Goal: Task Accomplishment & Management: Manage account settings

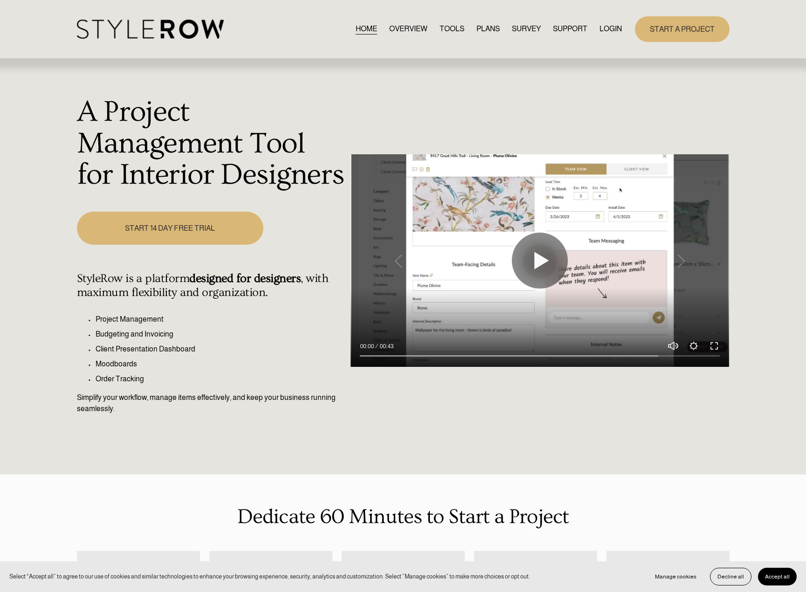
click at [608, 28] on link "LOGIN" at bounding box center [610, 29] width 22 height 13
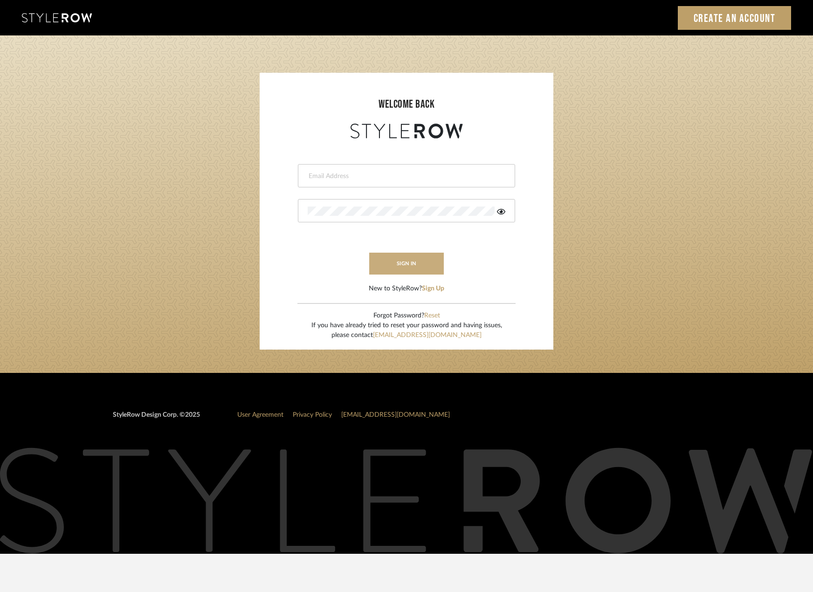
type input "madeleine@studiodb.com"
click at [394, 258] on button "sign in" at bounding box center [406, 264] width 75 height 22
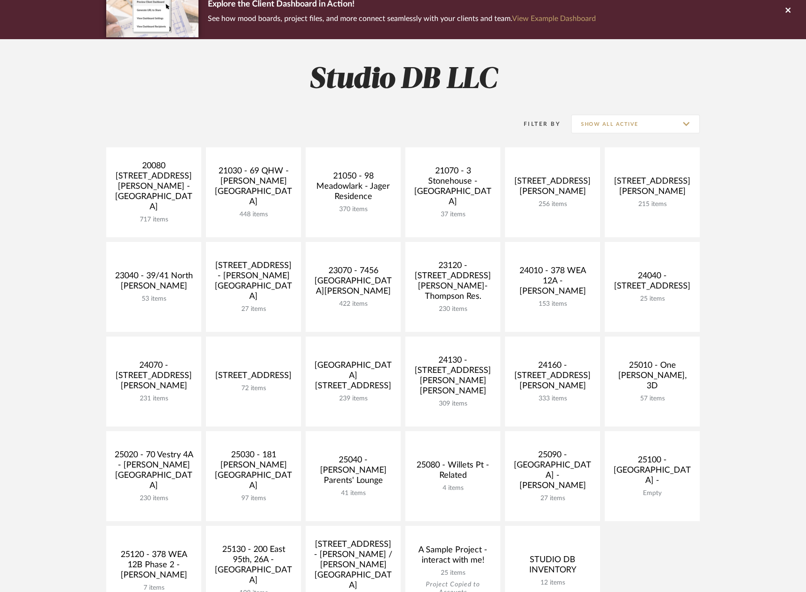
scroll to position [280, 0]
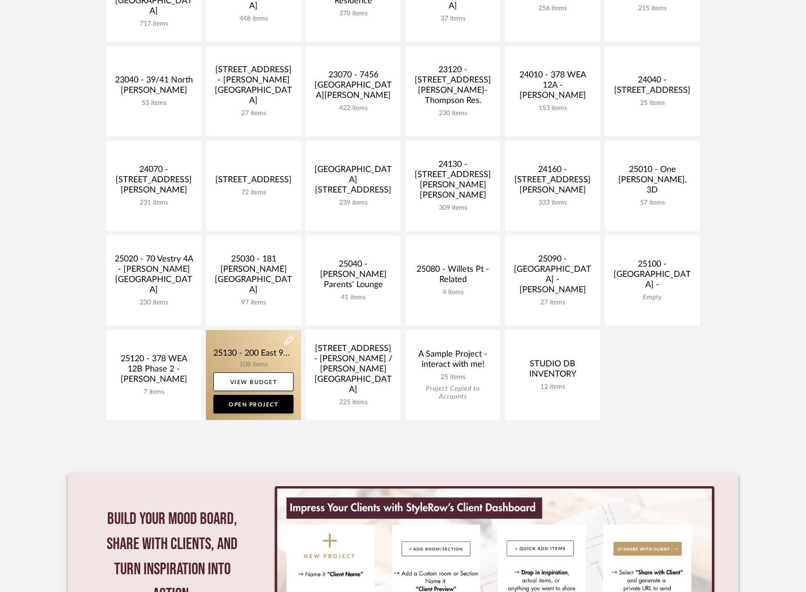
click at [241, 351] on link at bounding box center [253, 375] width 95 height 90
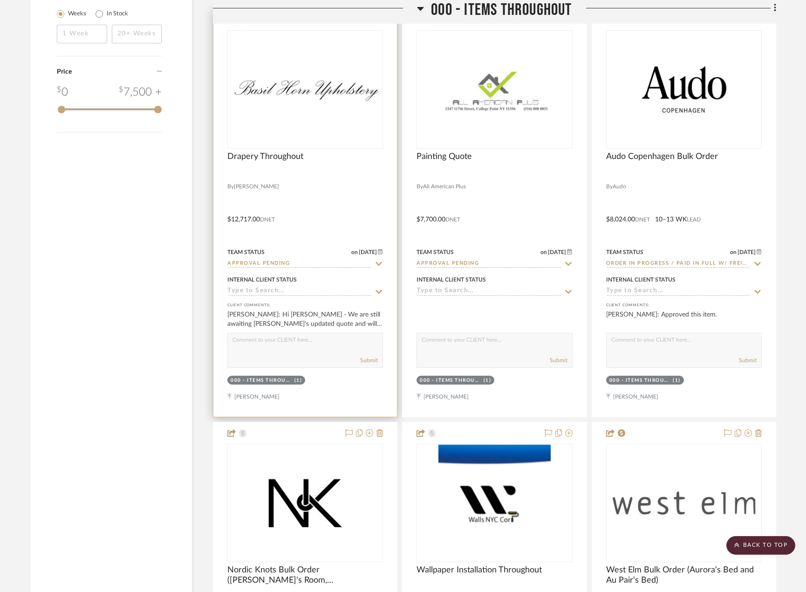
scroll to position [1538, 0]
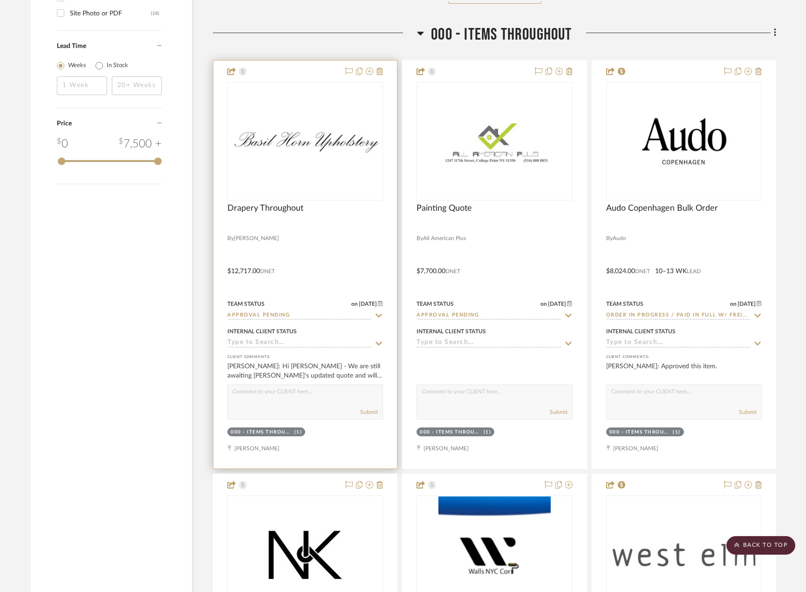
click at [306, 263] on div at bounding box center [305, 265] width 184 height 408
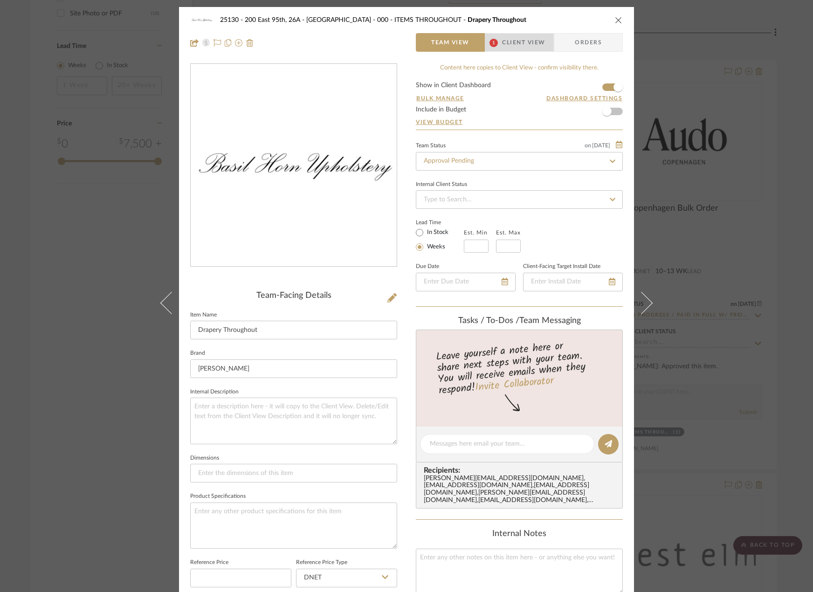
click at [493, 43] on span "1" at bounding box center [493, 43] width 8 height 8
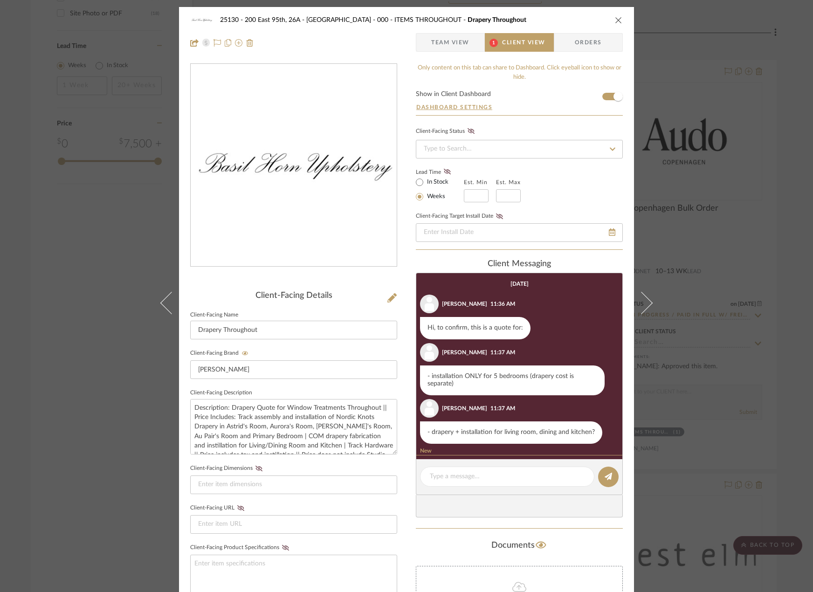
scroll to position [71, 0]
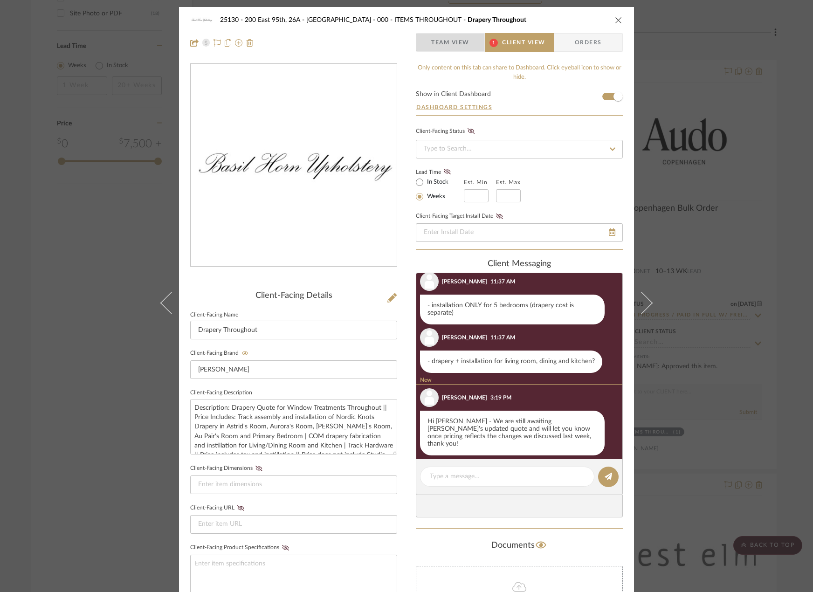
click at [447, 40] on span "Team View" at bounding box center [450, 42] width 38 height 19
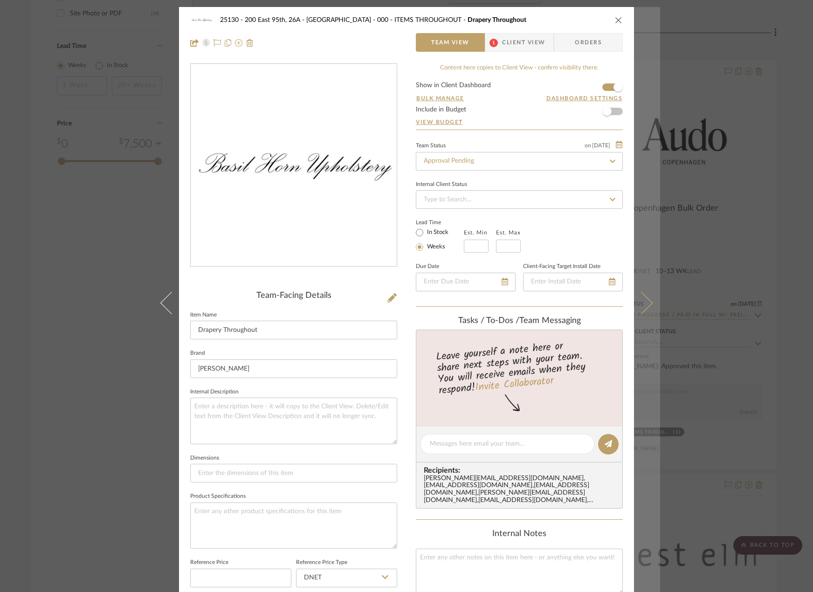
click at [654, 153] on button at bounding box center [647, 303] width 26 height 592
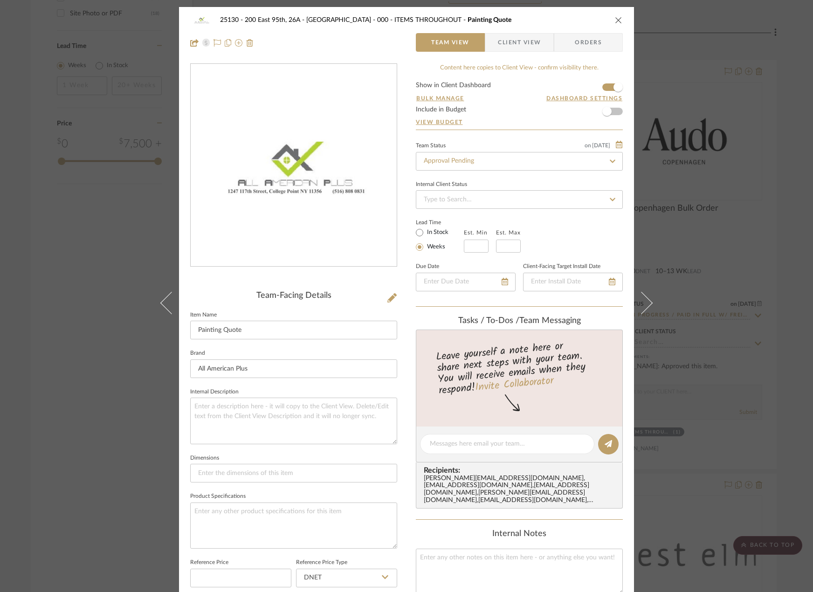
click at [700, 199] on div "25130 - 200 East 95th, 26A - Kosheleva 000 - ITEMS THROUGHOUT Painting Quote Te…" at bounding box center [406, 296] width 813 height 592
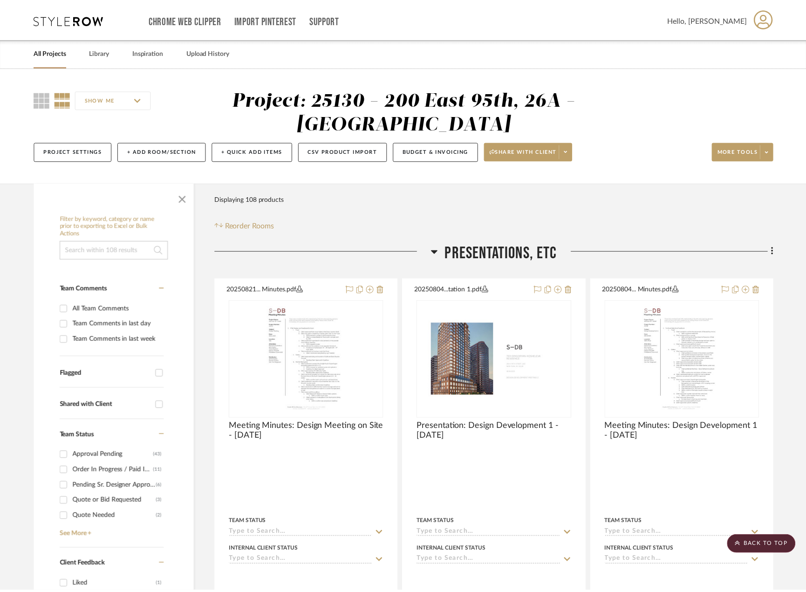
scroll to position [1538, 0]
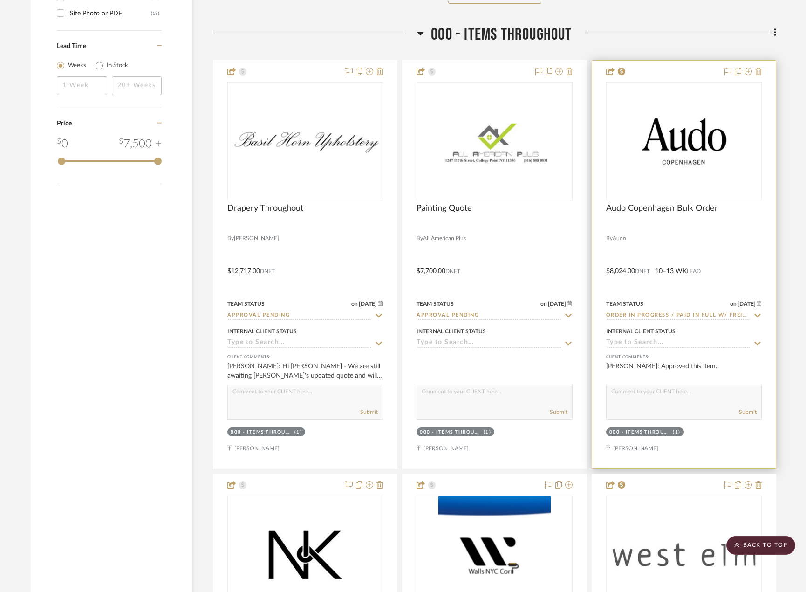
click at [630, 245] on div at bounding box center [684, 265] width 184 height 408
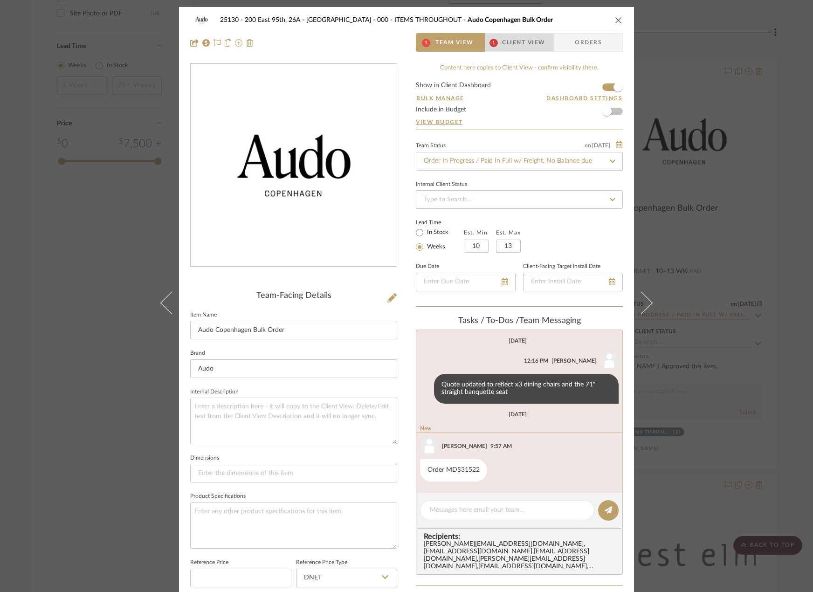
click at [502, 48] on span "Client View" at bounding box center [523, 42] width 43 height 19
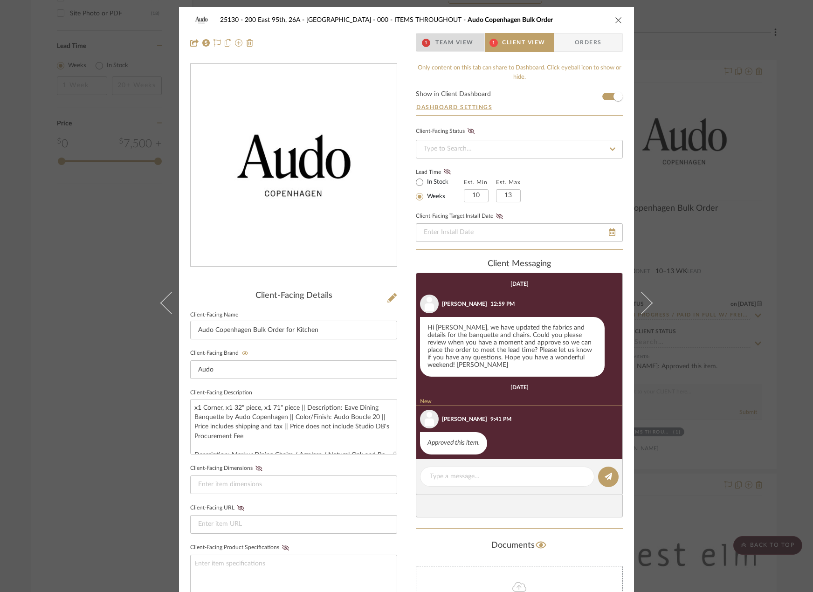
click at [443, 37] on span "Team View" at bounding box center [454, 42] width 38 height 19
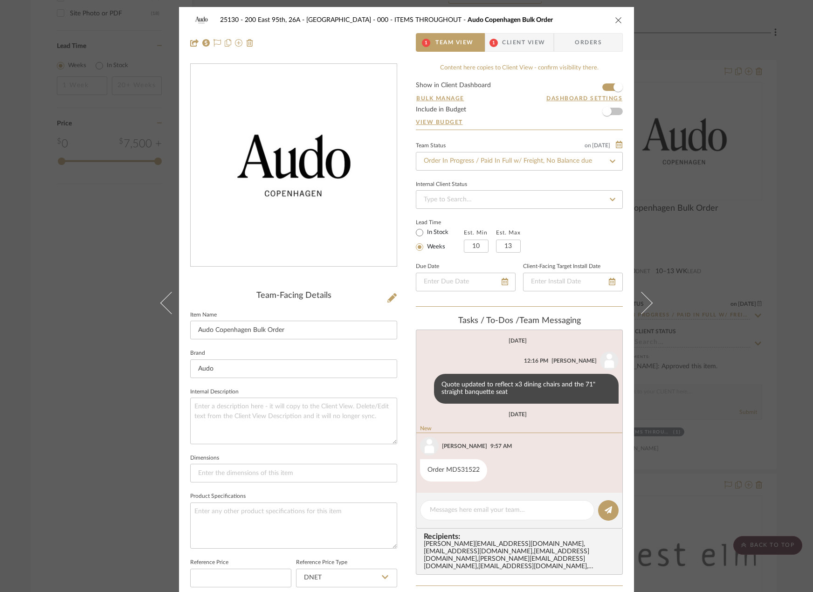
click at [698, 109] on div "25130 - 200 East 95th, 26A - Kosheleva 000 - ITEMS THROUGHOUT Audo Copenhagen B…" at bounding box center [406, 296] width 813 height 592
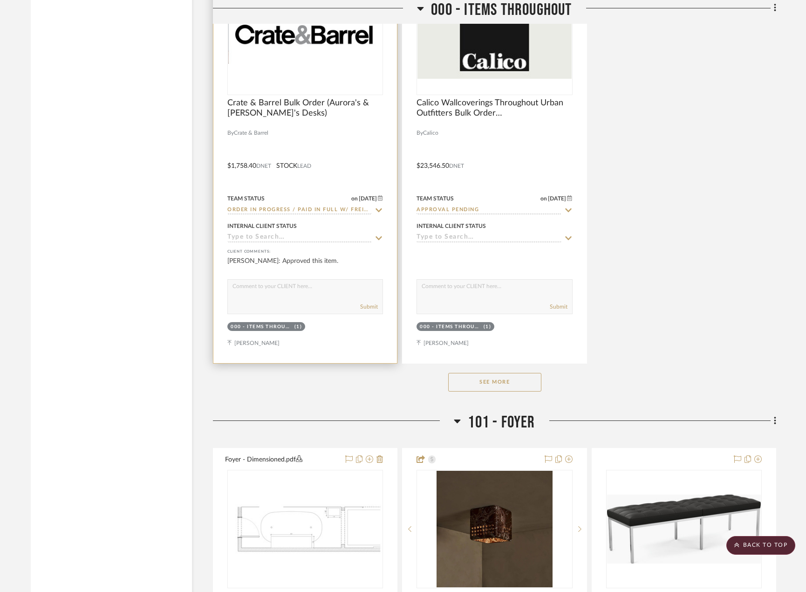
scroll to position [2750, 0]
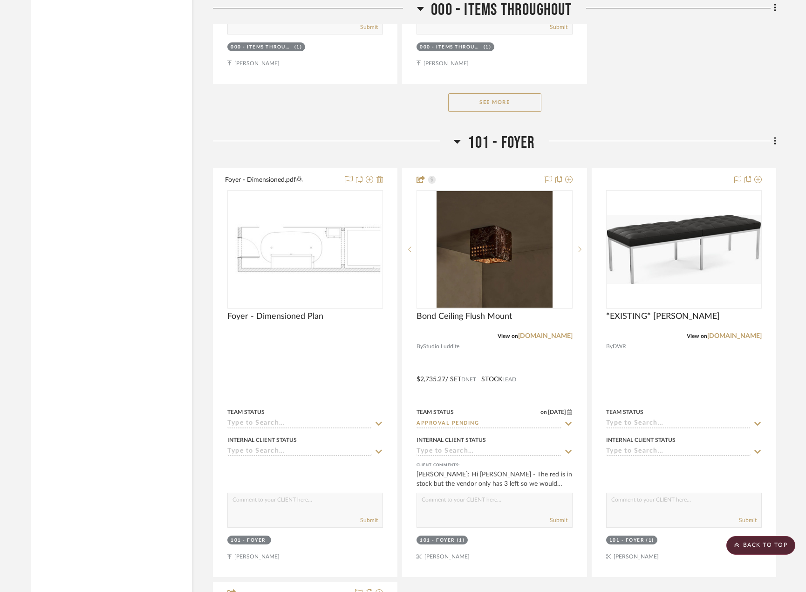
click at [475, 115] on div "See More" at bounding box center [494, 102] width 563 height 37
click at [475, 109] on button "See More" at bounding box center [494, 102] width 93 height 19
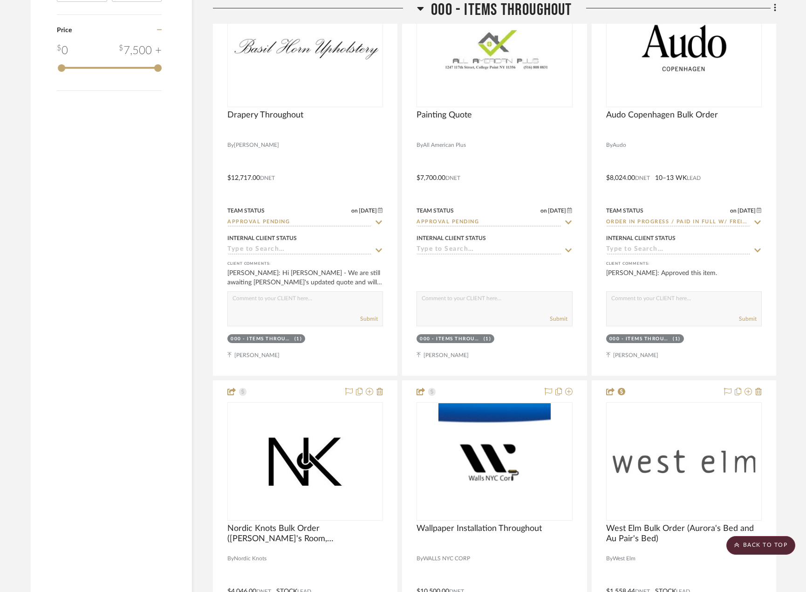
scroll to position [1911, 0]
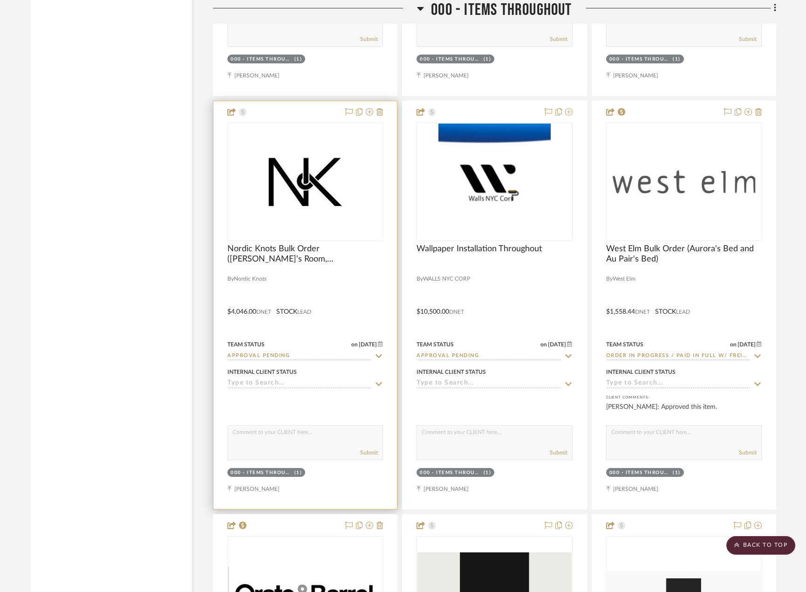
click at [369, 289] on div at bounding box center [305, 305] width 184 height 408
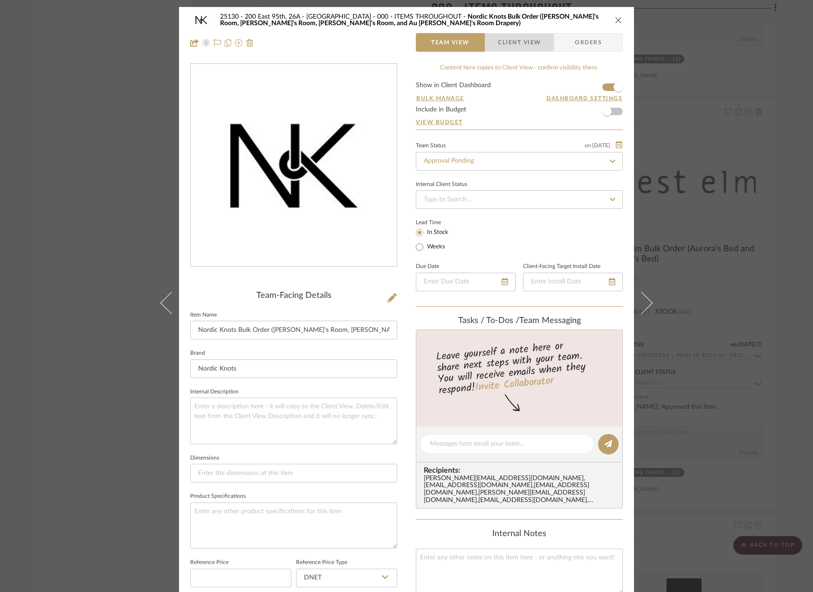
click at [505, 38] on span "Client View" at bounding box center [519, 42] width 43 height 19
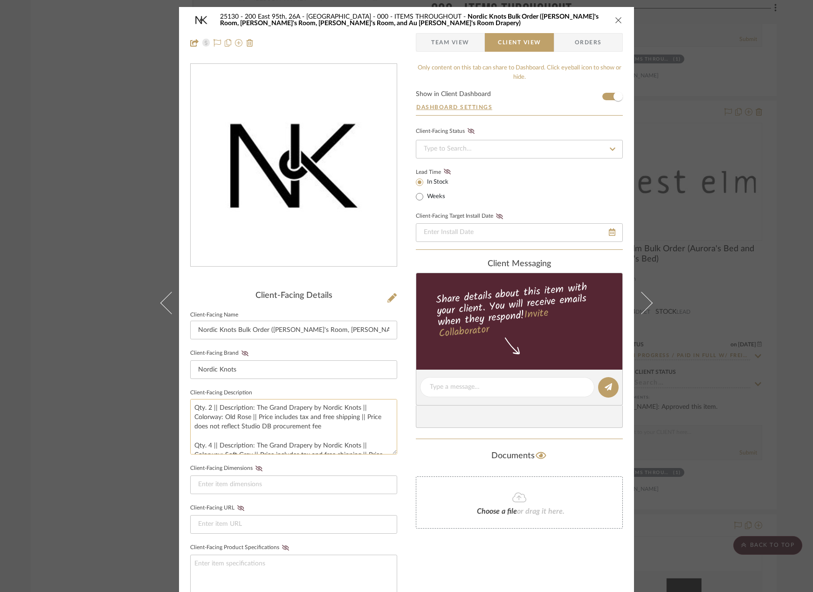
click at [267, 408] on textarea "Qty. 2 || Description: The Grand Drapery by Nordic Knots || Colorway: Old Rose …" at bounding box center [293, 426] width 207 height 55
drag, startPoint x: 266, startPoint y: 408, endPoint x: 281, endPoint y: 410, distance: 15.0
click at [281, 410] on textarea "Qty. 2 || Description: The Grand Drapery by Nordic Knots || Colorway: Old Rose …" at bounding box center [293, 426] width 207 height 55
drag, startPoint x: 266, startPoint y: 446, endPoint x: 283, endPoint y: 443, distance: 18.1
click at [283, 443] on textarea "Qty. 2 || Description: The Sheer Drapery by Nordic Knots || Colorway: Old Rose …" at bounding box center [293, 426] width 207 height 55
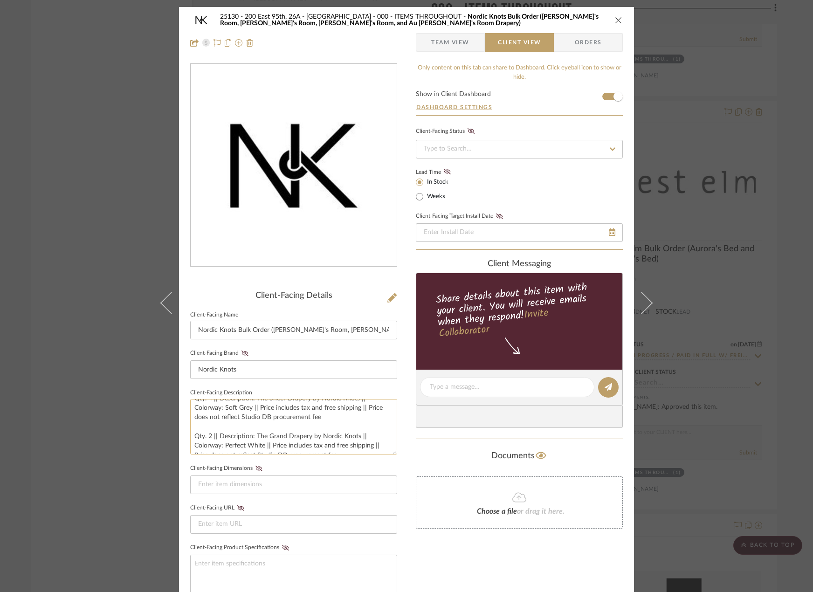
scroll to position [57, 0]
drag, startPoint x: 266, startPoint y: 426, endPoint x: 282, endPoint y: 430, distance: 16.6
click at [282, 430] on textarea "Qty. 2 || Description: The Sheer Drapery by Nordic Knots || Colorway: Old Rose …" at bounding box center [293, 426] width 207 height 55
type textarea "Qty. 2 || Description: The Sheer Drapery by Nordic Knots || Colorway: Old Rose …"
click at [333, 474] on fieldset "Client-Facing Dimensions" at bounding box center [293, 478] width 207 height 32
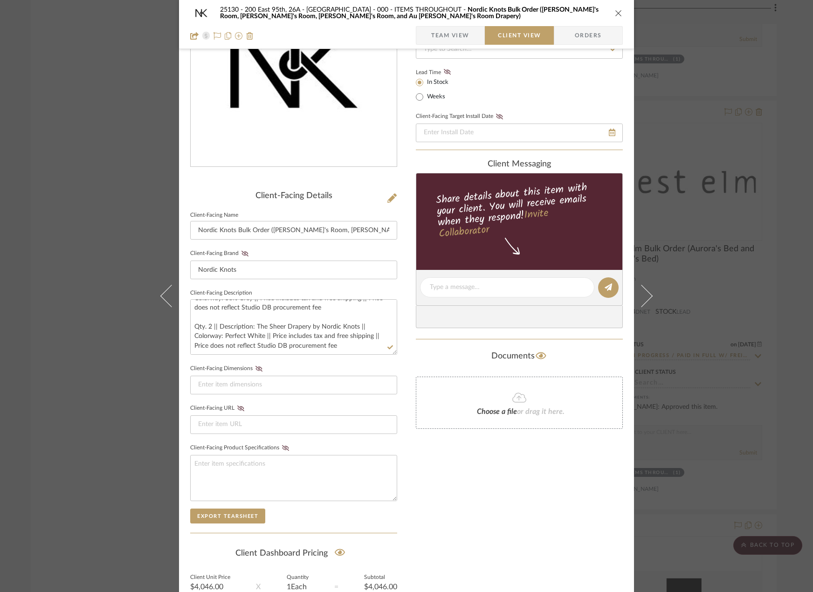
scroll to position [191, 0]
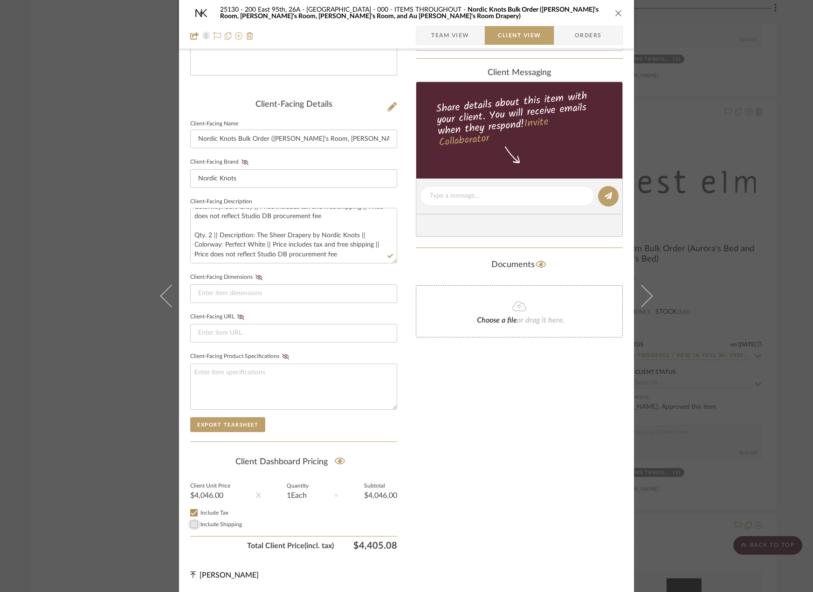
click at [197, 522] on div at bounding box center [194, 524] width 12 height 11
click at [205, 524] on span "Include Shipping" at bounding box center [220, 524] width 41 height 6
click at [199, 524] on input "Include Shipping" at bounding box center [193, 524] width 11 height 11
checkbox input "false"
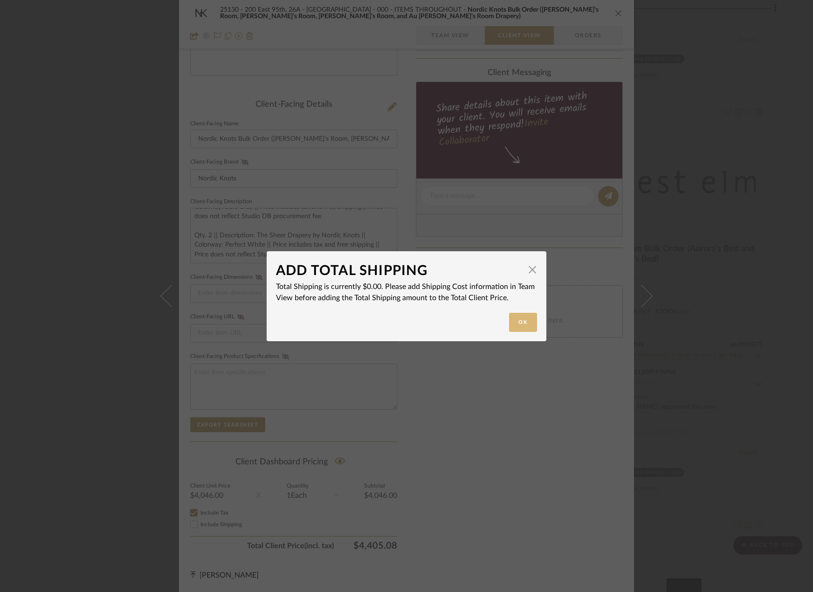
click at [517, 321] on button "Ok" at bounding box center [523, 322] width 28 height 19
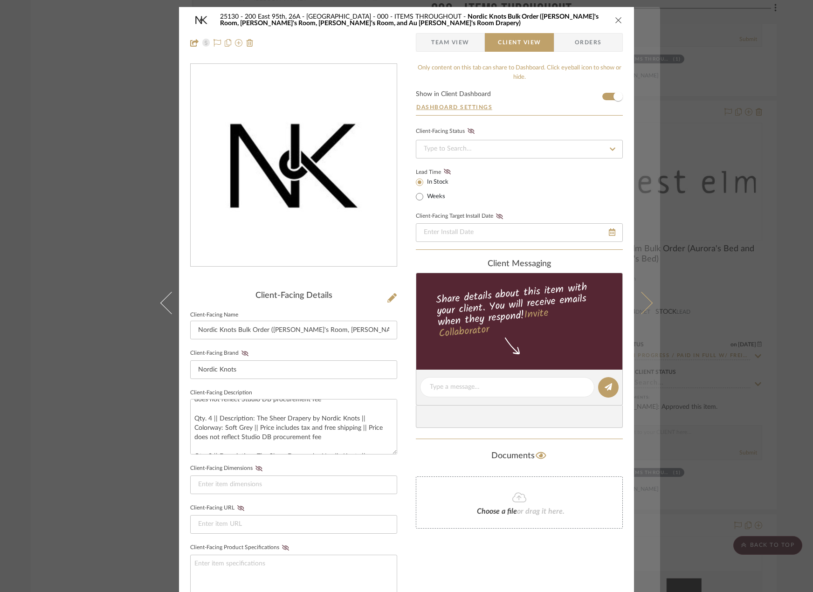
scroll to position [0, 0]
click at [652, 375] on button at bounding box center [647, 303] width 26 height 592
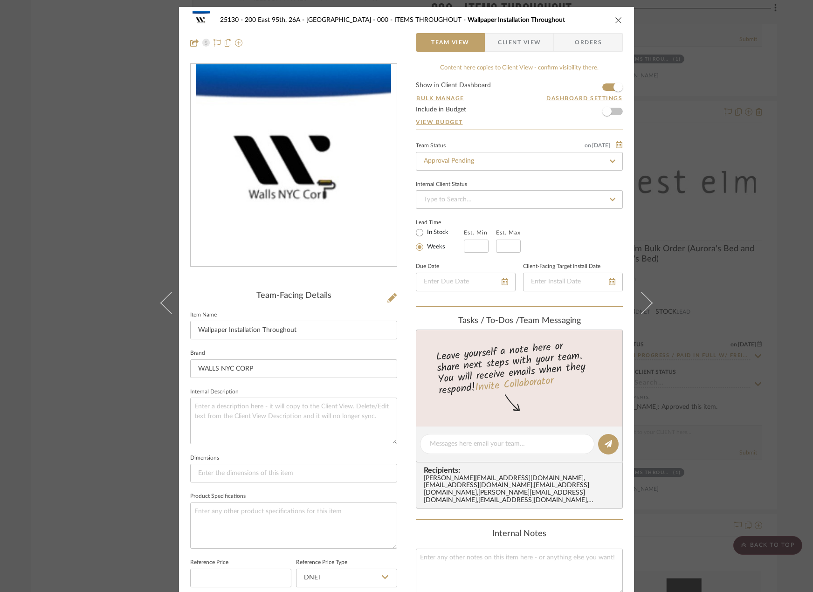
click at [759, 307] on div "25130 - 200 East 95th, 26A - Kosheleva 000 - ITEMS THROUGHOUT Wallpaper Install…" at bounding box center [406, 296] width 813 height 592
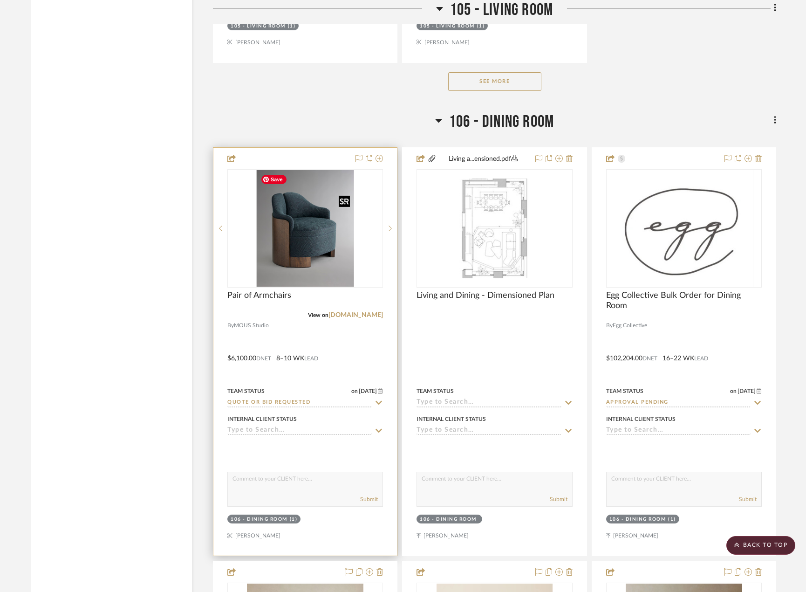
scroll to position [7317, 0]
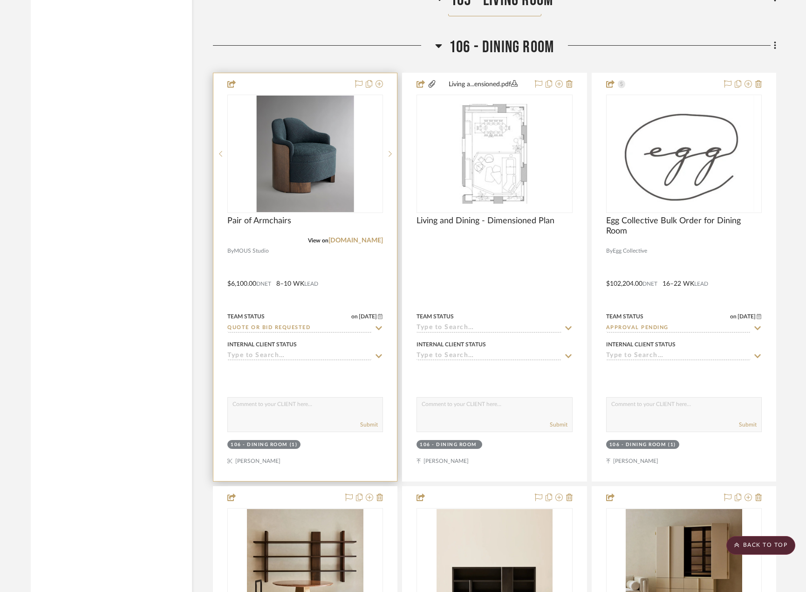
click at [317, 381] on div at bounding box center [305, 374] width 156 height 19
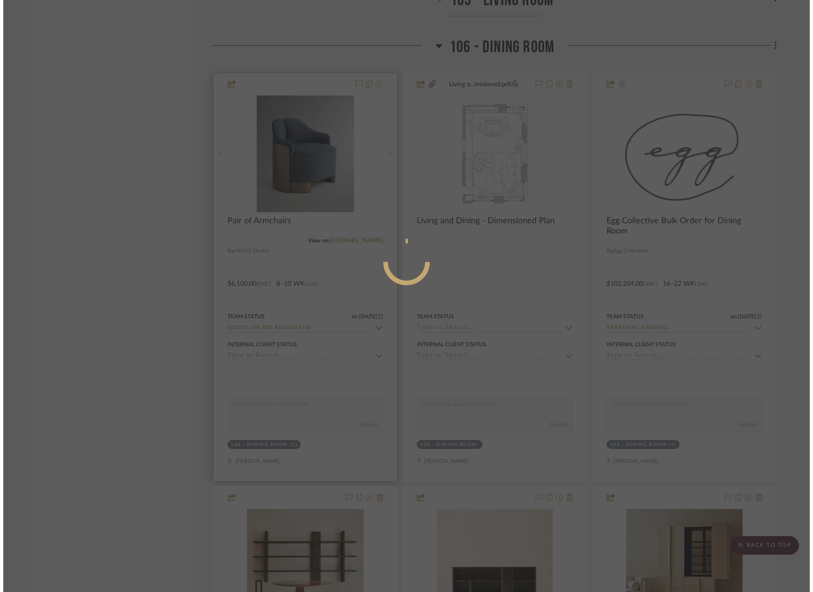
scroll to position [0, 0]
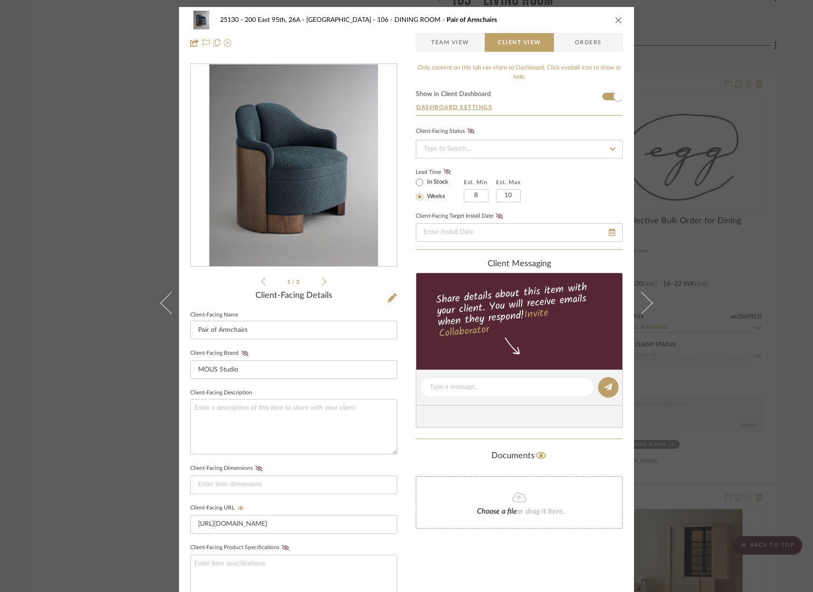
click at [322, 280] on icon at bounding box center [324, 281] width 4 height 8
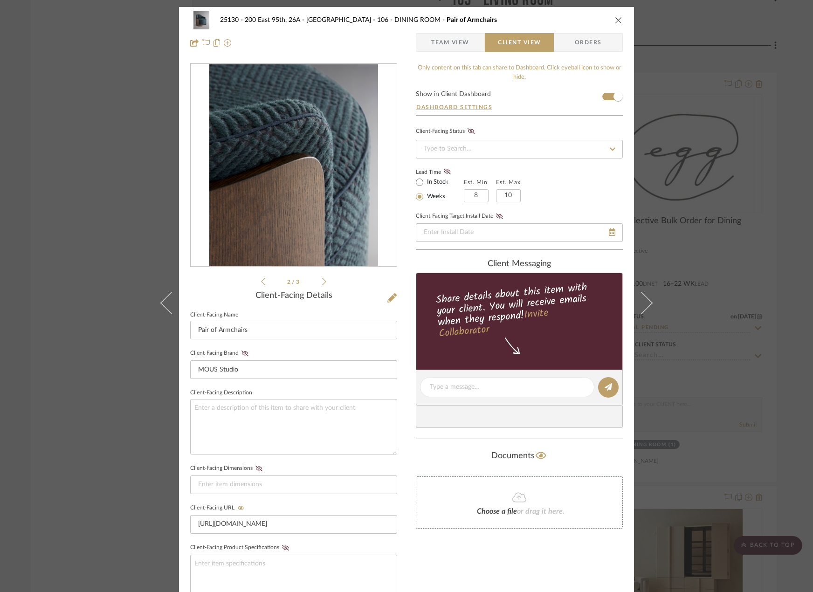
click at [322, 280] on icon at bounding box center [324, 281] width 4 height 8
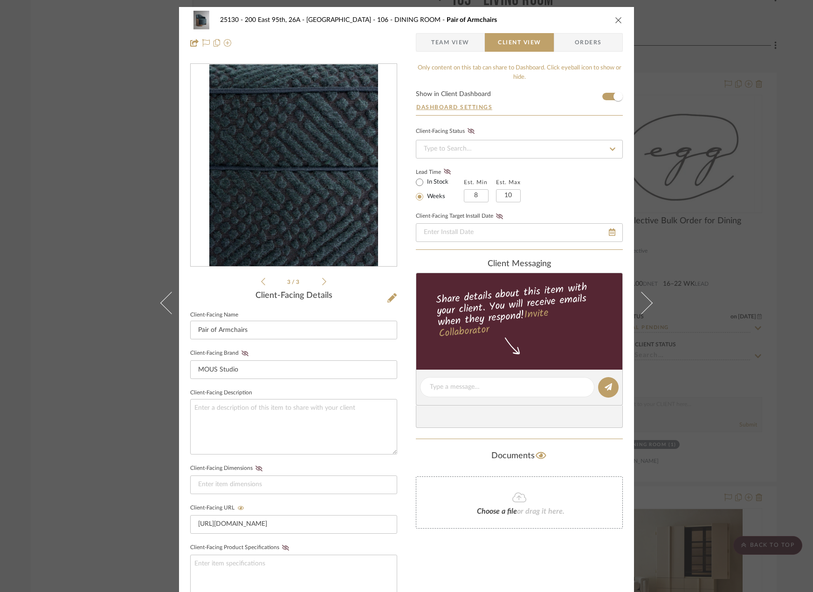
drag, startPoint x: 692, startPoint y: 191, endPoint x: 688, endPoint y: 194, distance: 5.6
click at [692, 190] on div "25130 - 200 East 95th, 26A - Kosheleva 106 - DINING ROOM Pair of Armchairs Team…" at bounding box center [406, 296] width 813 height 592
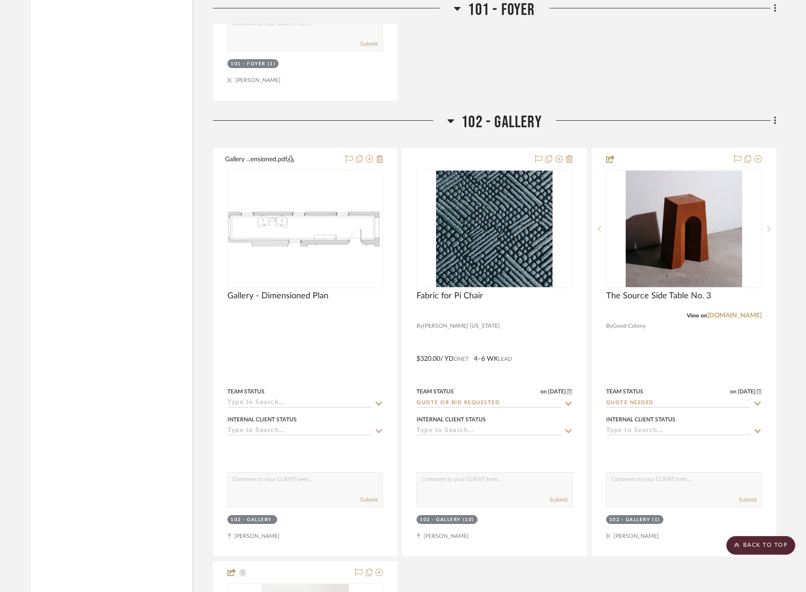
scroll to position [3495, 0]
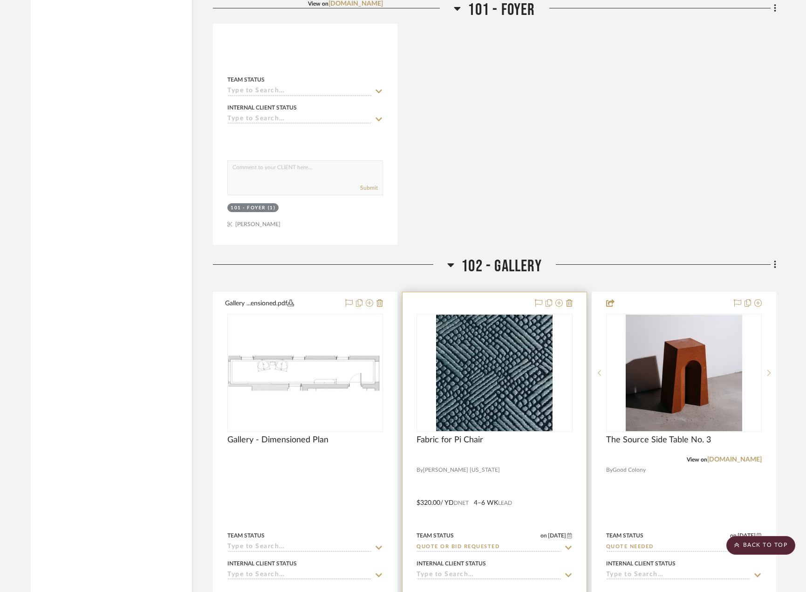
click at [509, 460] on div at bounding box center [495, 459] width 156 height 8
click at [480, 450] on div "Fabric for Pi Chair" at bounding box center [495, 445] width 156 height 21
click at [471, 440] on span "Fabric for Pi Chair" at bounding box center [450, 440] width 67 height 10
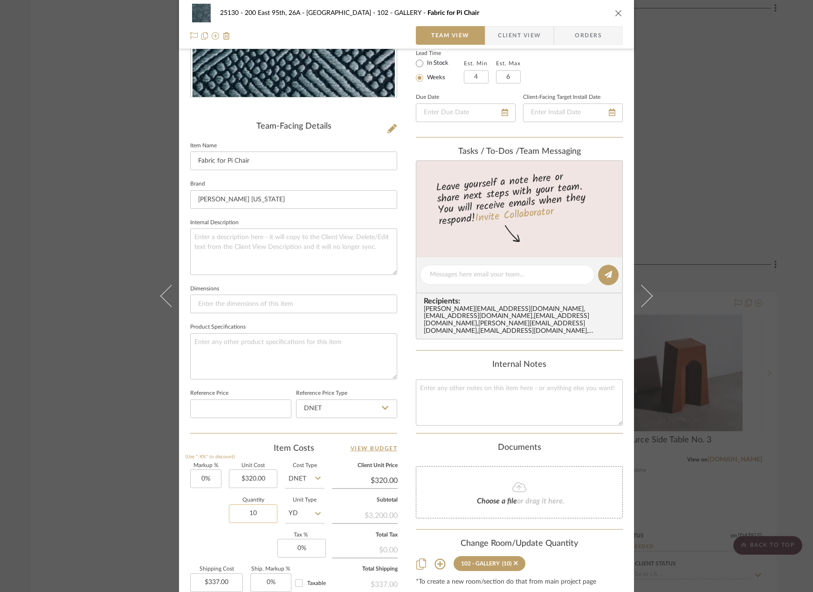
scroll to position [274, 0]
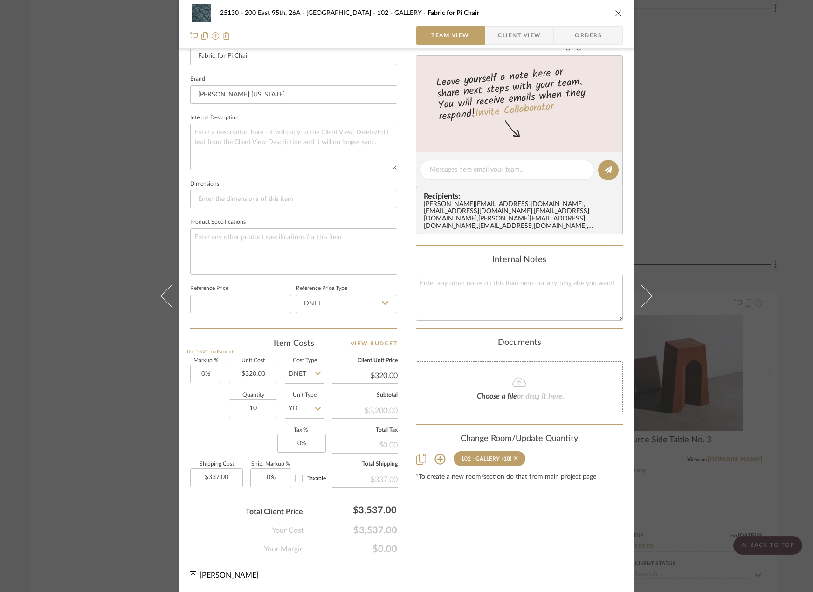
click at [514, 459] on icon at bounding box center [516, 458] width 4 height 7
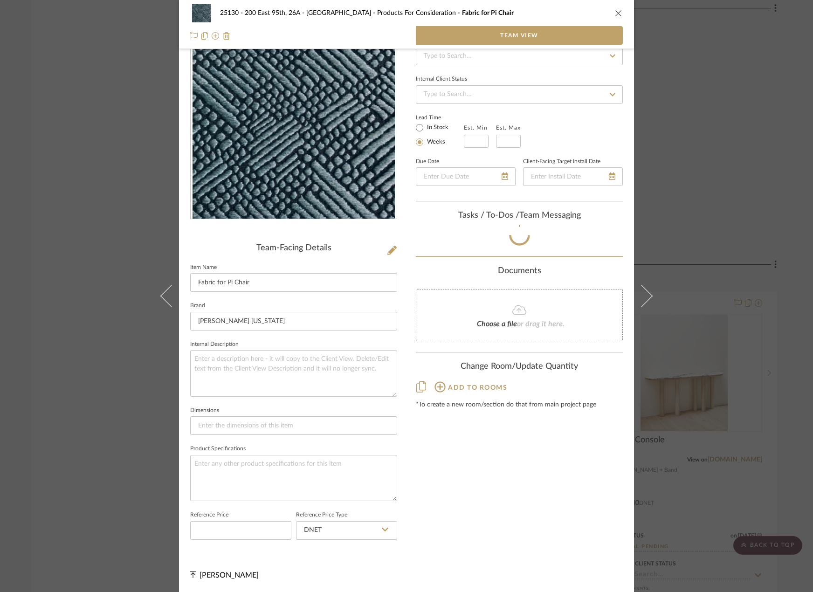
scroll to position [60, 0]
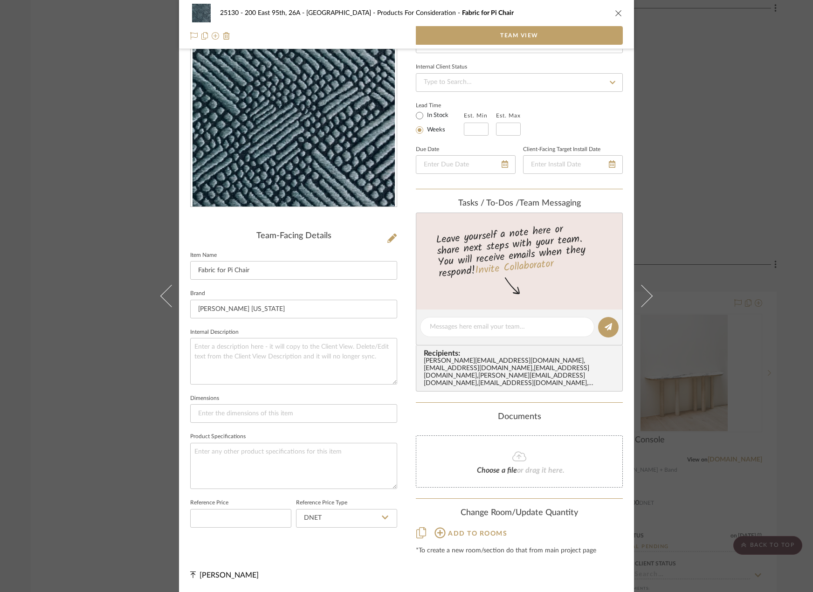
click at [448, 535] on span "Add to rooms" at bounding box center [477, 533] width 59 height 7
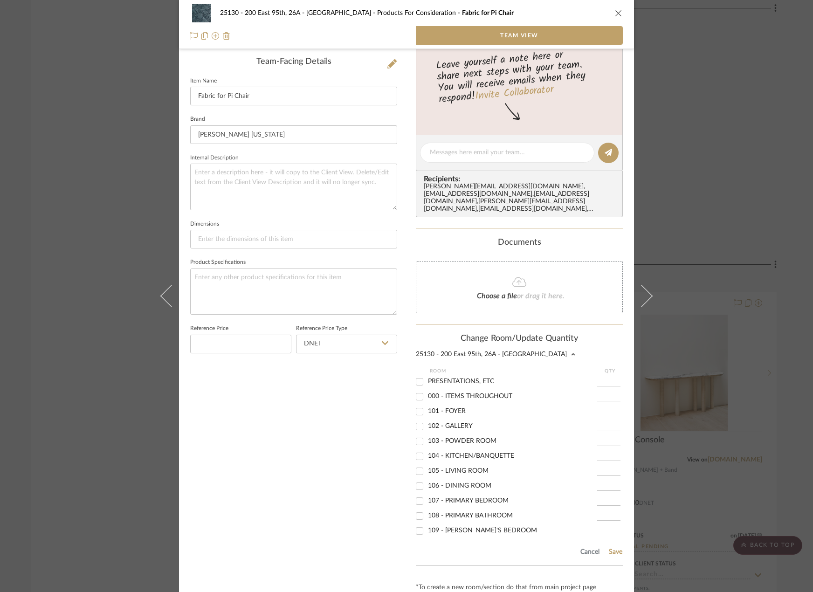
scroll to position [246, 0]
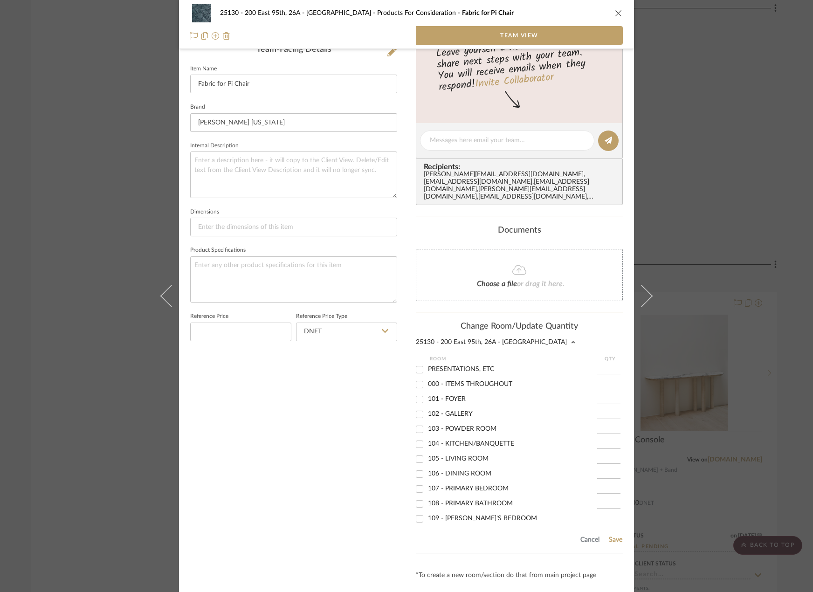
click at [465, 475] on span "106 - DINING ROOM" at bounding box center [459, 473] width 63 height 7
click at [427, 475] on input "106 - DINING ROOM" at bounding box center [419, 473] width 15 height 15
checkbox input "true"
type input "1"
click at [610, 538] on button "Save" at bounding box center [615, 539] width 14 height 7
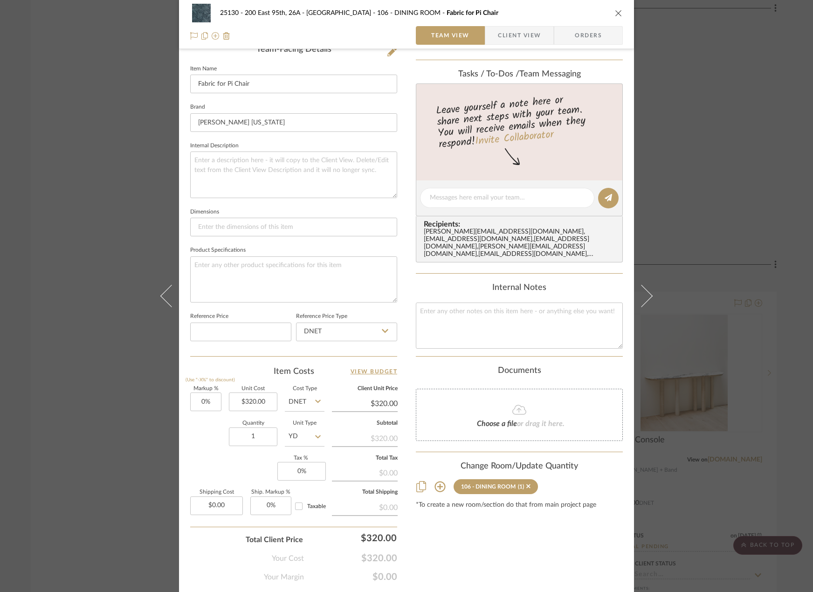
click at [717, 126] on div "25130 - 200 East 95th, 26A - Kosheleva 106 - DINING ROOM Fabric for Pi Chair Te…" at bounding box center [406, 296] width 813 height 592
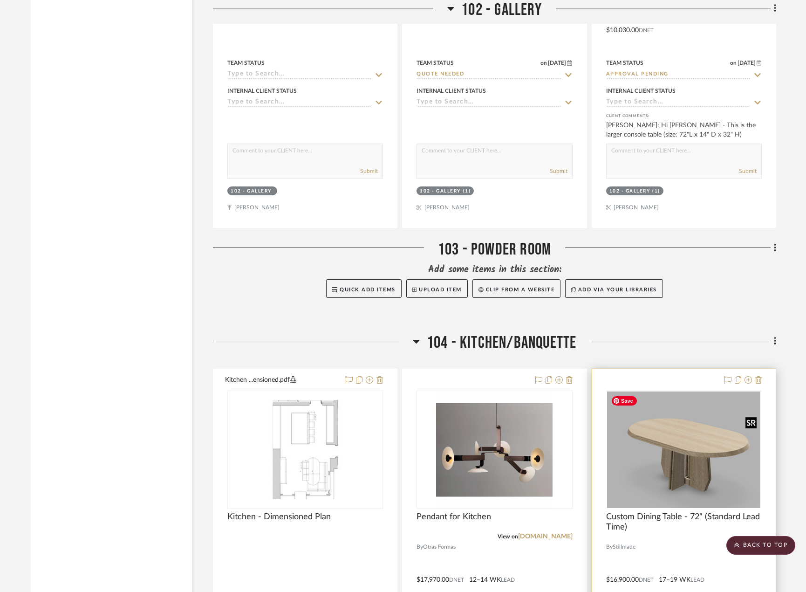
scroll to position [4148, 0]
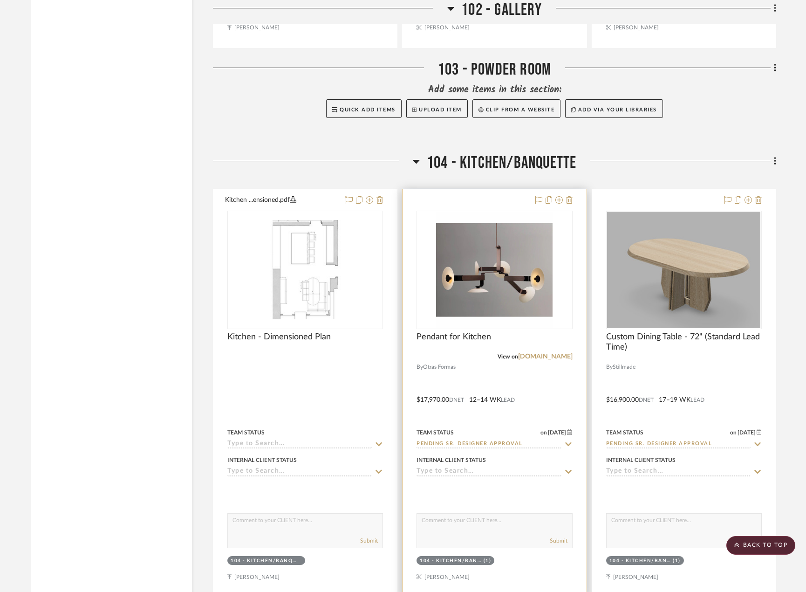
click at [507, 370] on div at bounding box center [495, 393] width 184 height 408
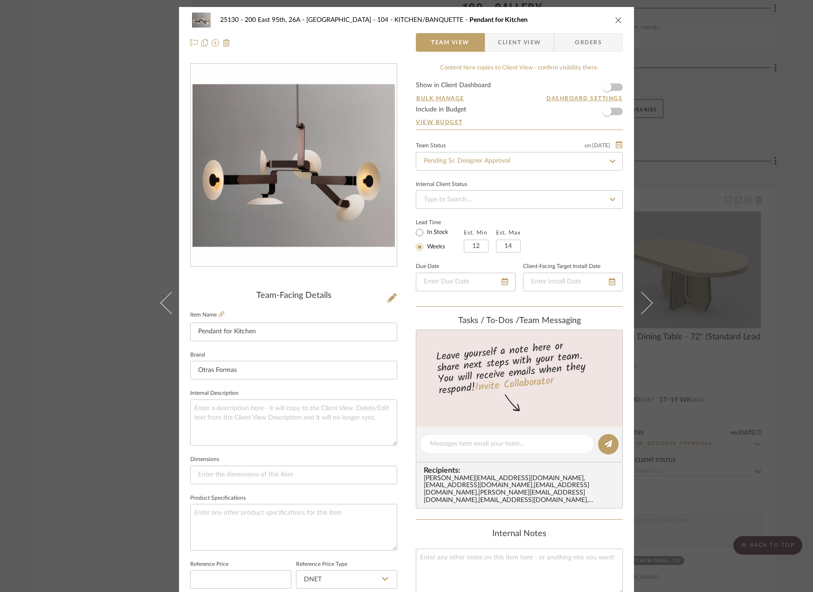
click at [508, 48] on span "Client View" at bounding box center [519, 42] width 43 height 19
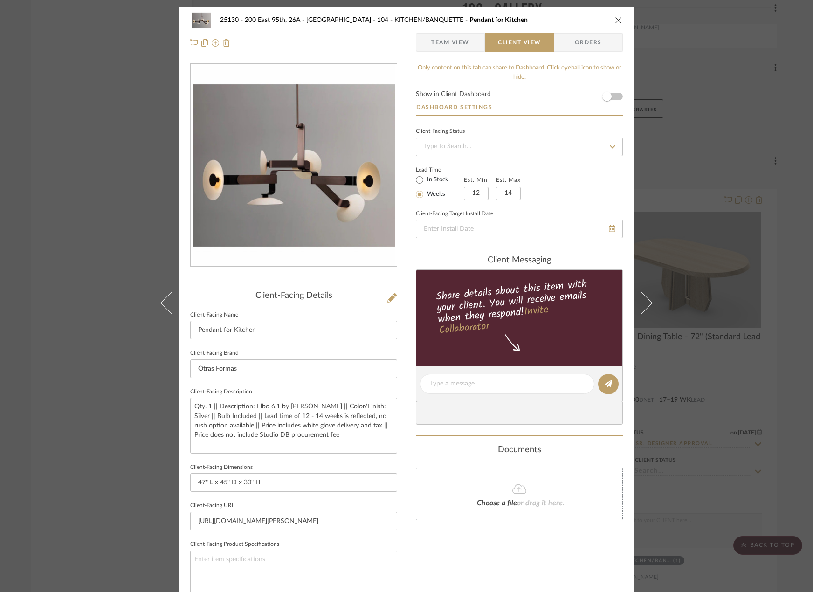
click at [459, 53] on div "25130 - 200 East 95th, 26A - Kosheleva 104 - KITCHEN/BANQUETTE Pendant for Kitc…" at bounding box center [406, 31] width 455 height 49
click at [456, 38] on span "Team View" at bounding box center [450, 42] width 38 height 19
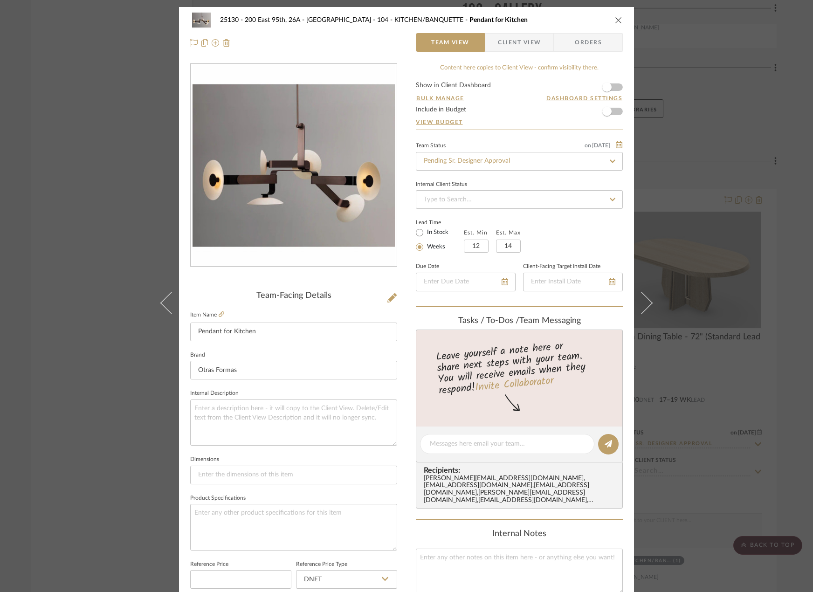
click at [680, 196] on div "25130 - 200 East 95th, 26A - Kosheleva 104 - KITCHEN/BANQUETTE Pendant for Kitc…" at bounding box center [406, 296] width 813 height 592
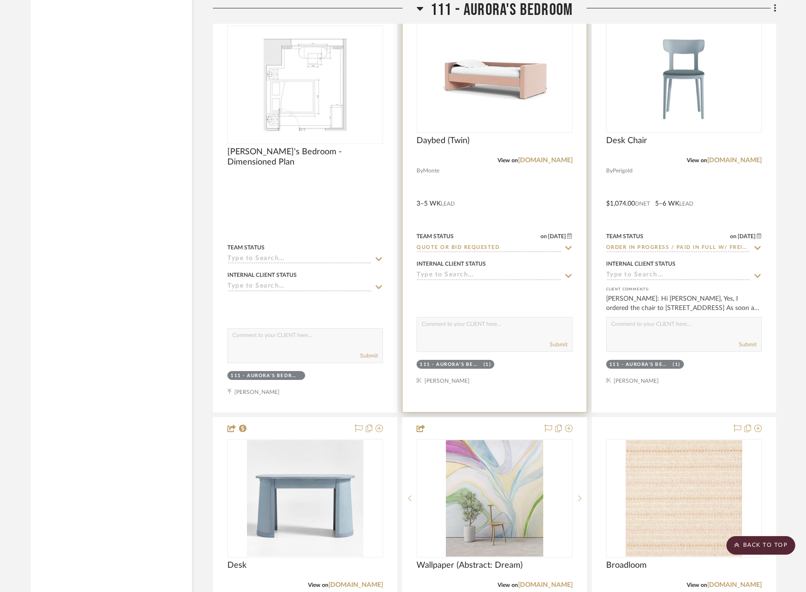
scroll to position [10299, 0]
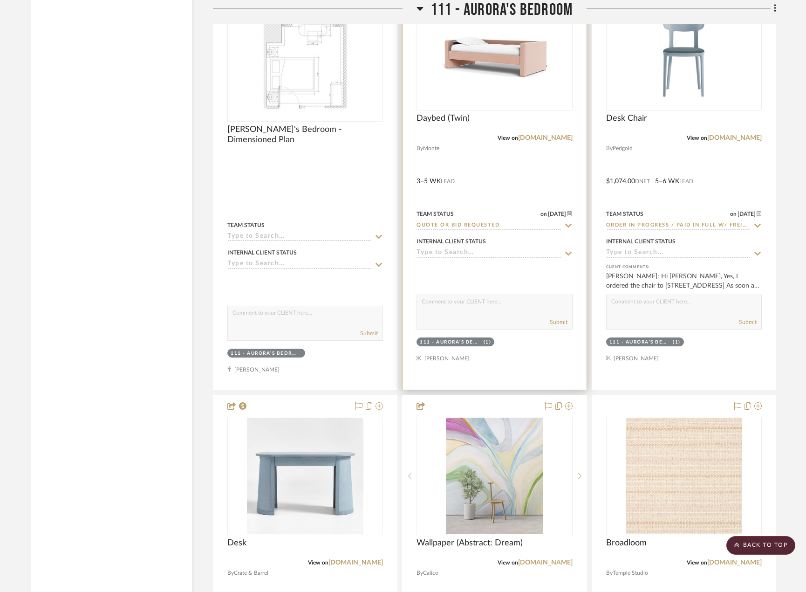
click at [491, 188] on div at bounding box center [495, 180] width 184 height 419
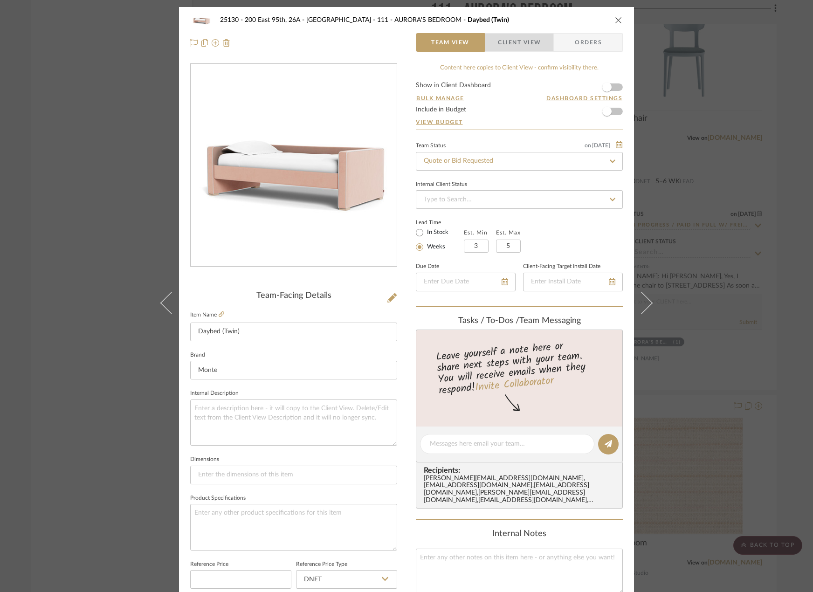
click at [509, 42] on span "Client View" at bounding box center [519, 42] width 43 height 19
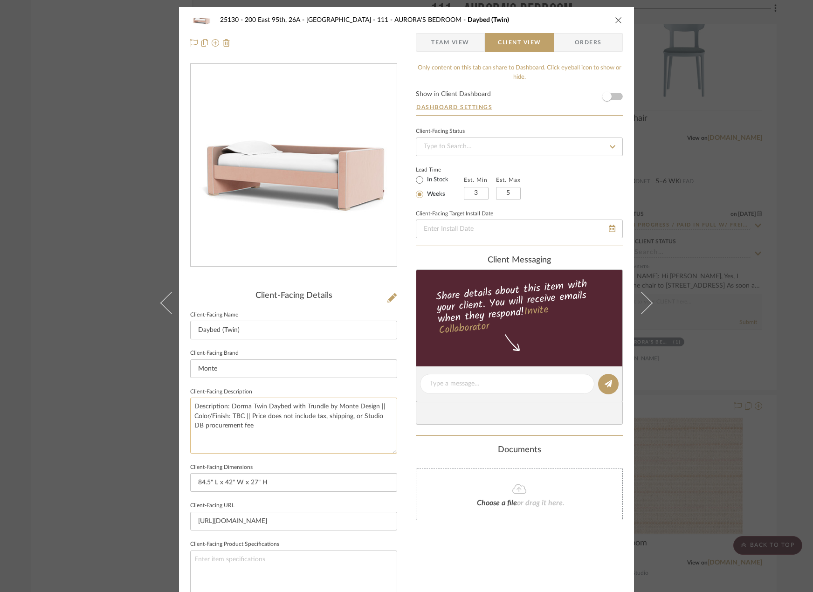
click at [329, 410] on textarea "Description: Dorma Twin Daybed with Trundle by Monte Design || Color/Finish: TB…" at bounding box center [293, 425] width 207 height 55
click at [329, 409] on textarea "Description: Dorma Twin Daybed with Trundle by Monte Design || Color/Finish: TB…" at bounding box center [293, 425] width 207 height 55
drag, startPoint x: 289, startPoint y: 407, endPoint x: 322, endPoint y: 408, distance: 33.6
click at [322, 408] on textarea "Description: Dorma Twin Daybed with Trundle by Monte Design || Color/Finish: TB…" at bounding box center [293, 425] width 207 height 55
click at [321, 418] on textarea "Description: Dorma Twin Daybed with Back Rail by Monte Design || Color/Finish: …" at bounding box center [293, 425] width 207 height 55
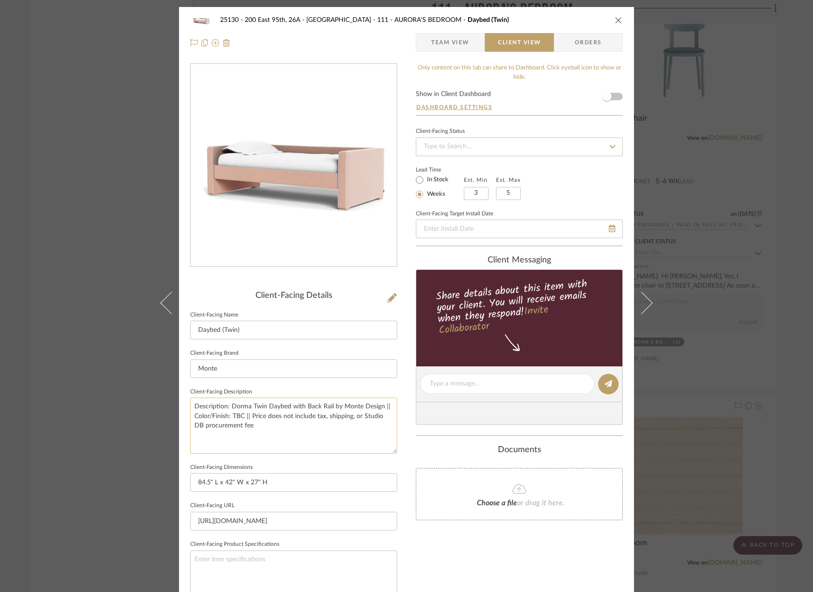
click at [321, 418] on textarea "Description: Dorma Twin Daybed with Back Rail by Monte Design || Color/Finish: …" at bounding box center [293, 425] width 207 height 55
click at [274, 430] on textarea "Description: Dorma Twin Daybed with Back Rail by Monte Design || Color/Finish: …" at bounding box center [293, 425] width 207 height 55
type textarea "Description: Dorma Twin Daybed with Back Rail by Monte Design || Color/Finish: …"
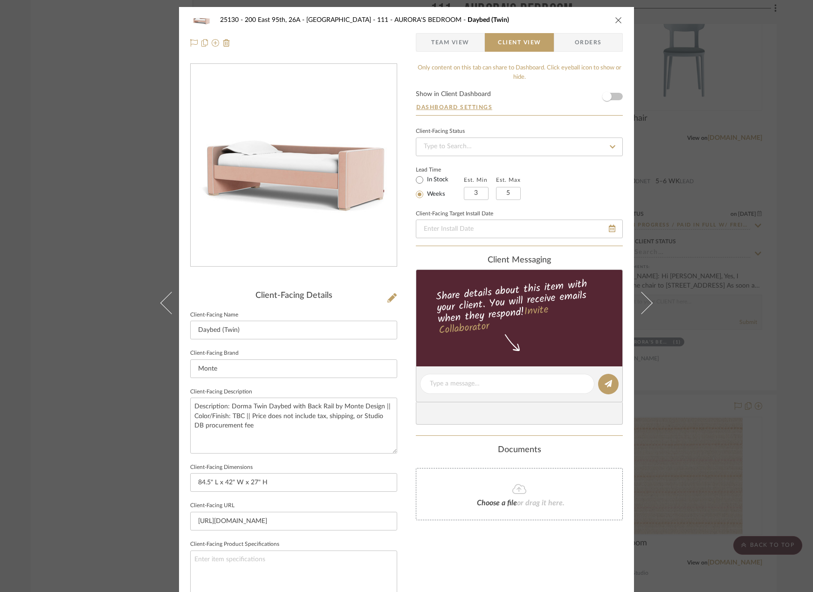
click at [359, 493] on sr-form-field "Client-Facing Dimensions 84.5" L x 42" W x 27" H" at bounding box center [293, 480] width 207 height 39
click at [770, 99] on div "25130 - 200 East 95th, 26A - Kosheleva 111 - AURORA'S BEDROOM Daybed (Twin) Tea…" at bounding box center [406, 296] width 813 height 592
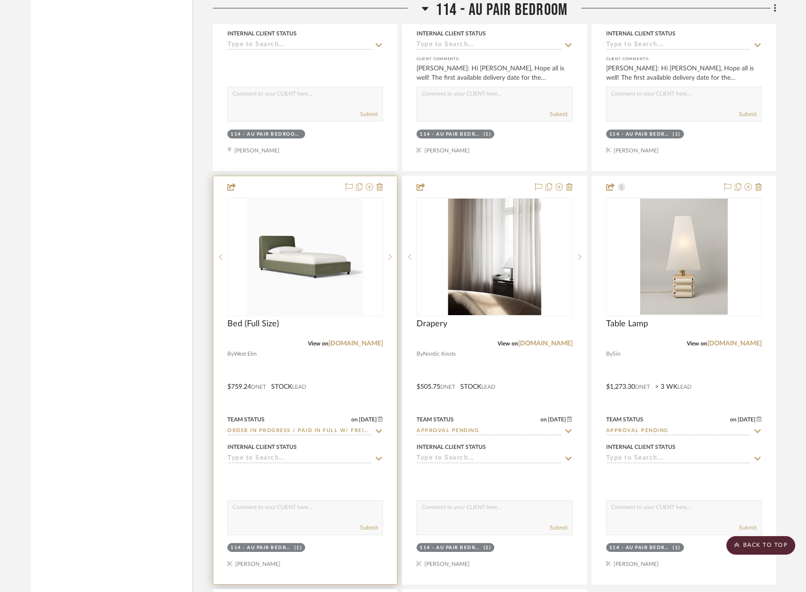
scroll to position [12909, 0]
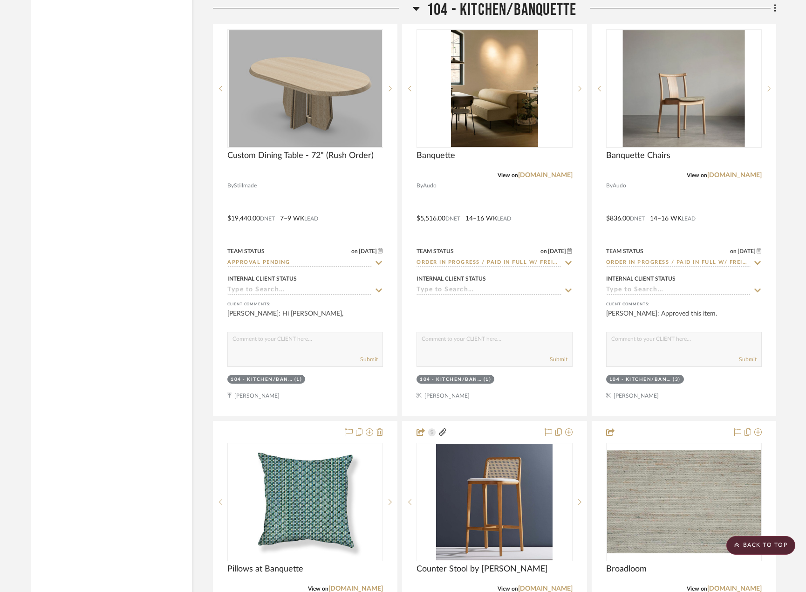
scroll to position [4743, 0]
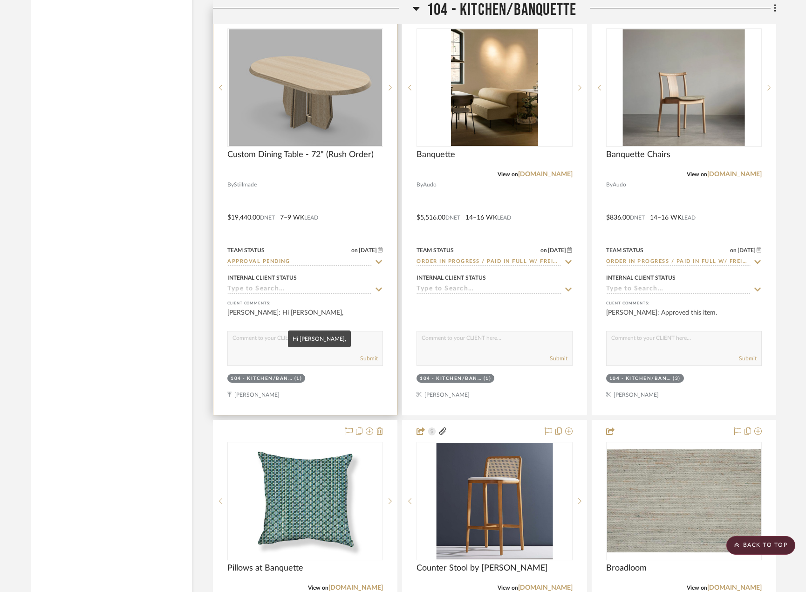
click at [309, 310] on div "Marianna Kosheleva: Hi Peyton," at bounding box center [305, 317] width 156 height 19
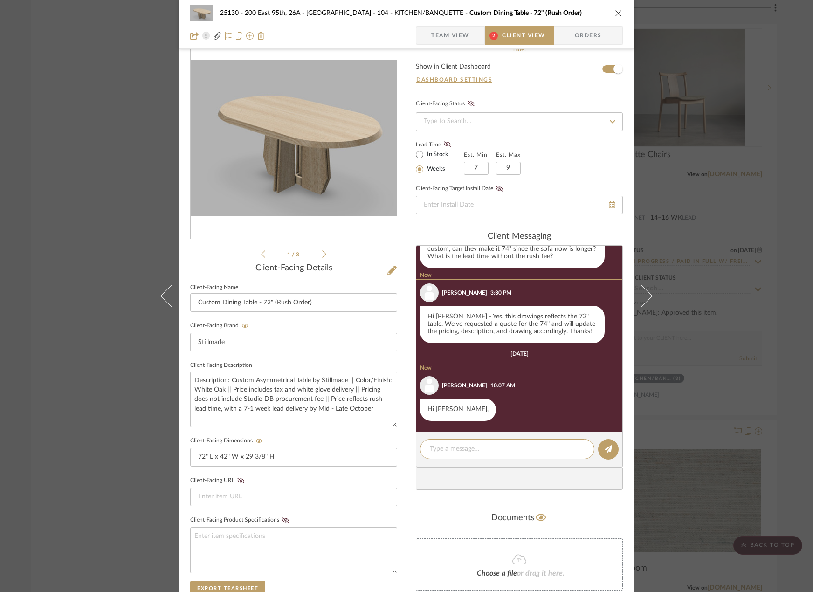
scroll to position [13, 0]
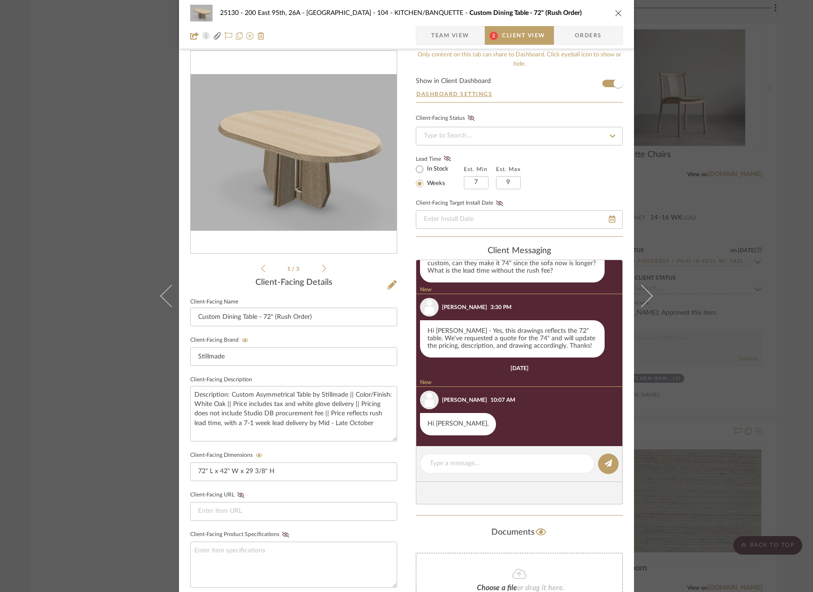
click at [701, 270] on div "25130 - 200 East 95th, 26A - Kosheleva 104 - KITCHEN/BANQUETTE Custom Dining Ta…" at bounding box center [406, 296] width 813 height 592
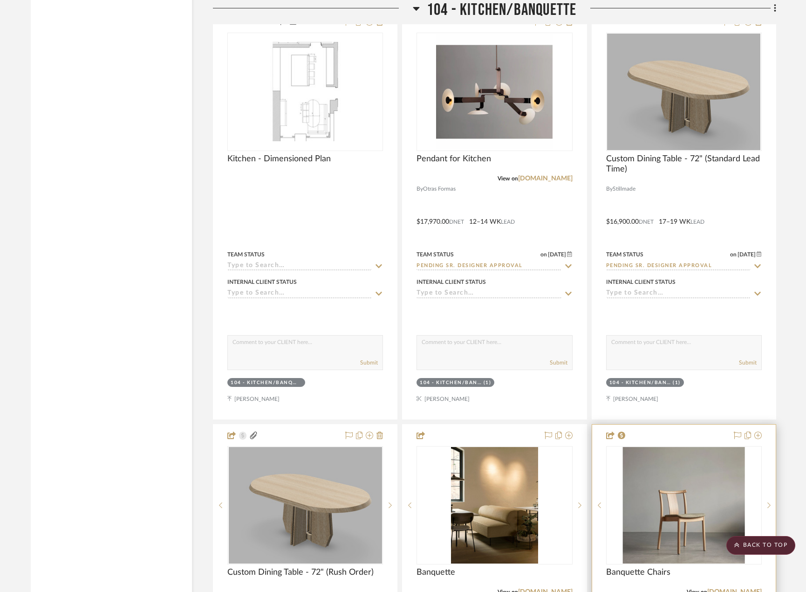
scroll to position [4324, 0]
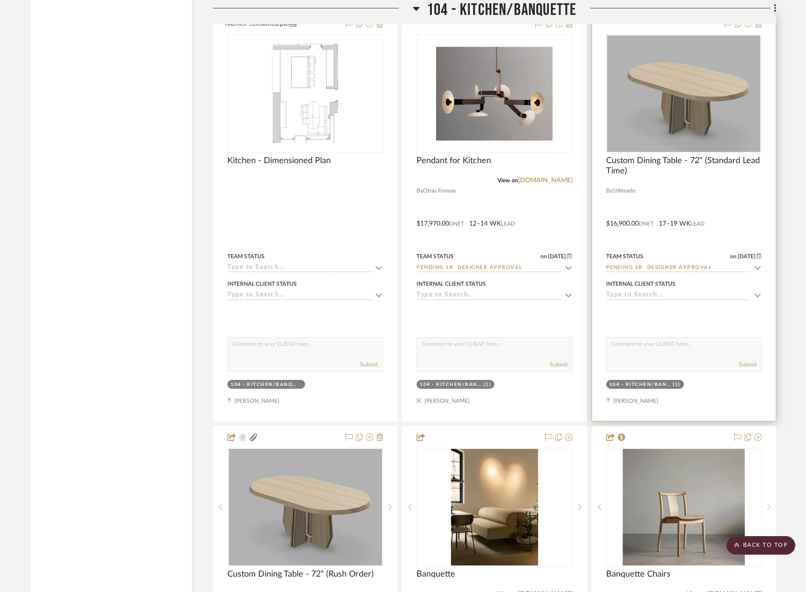
click at [669, 198] on div at bounding box center [684, 217] width 184 height 408
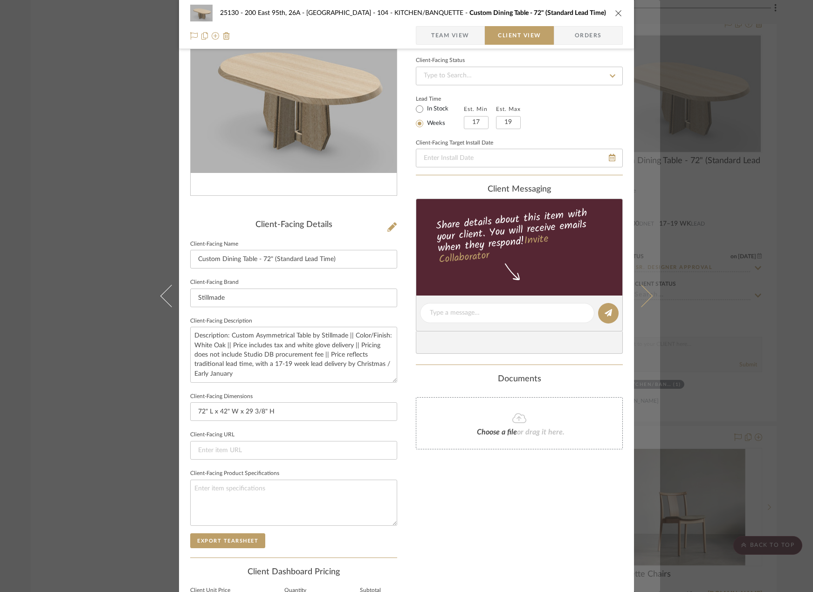
scroll to position [93, 0]
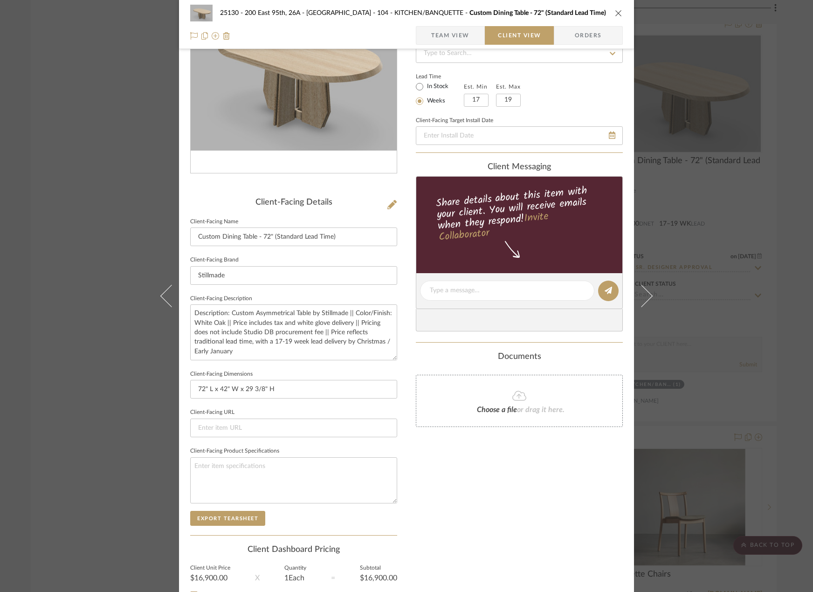
click at [732, 255] on div "25130 - 200 East 95th, 26A - Kosheleva 104 - KITCHEN/BANQUETTE Custom Dining Ta…" at bounding box center [406, 296] width 813 height 592
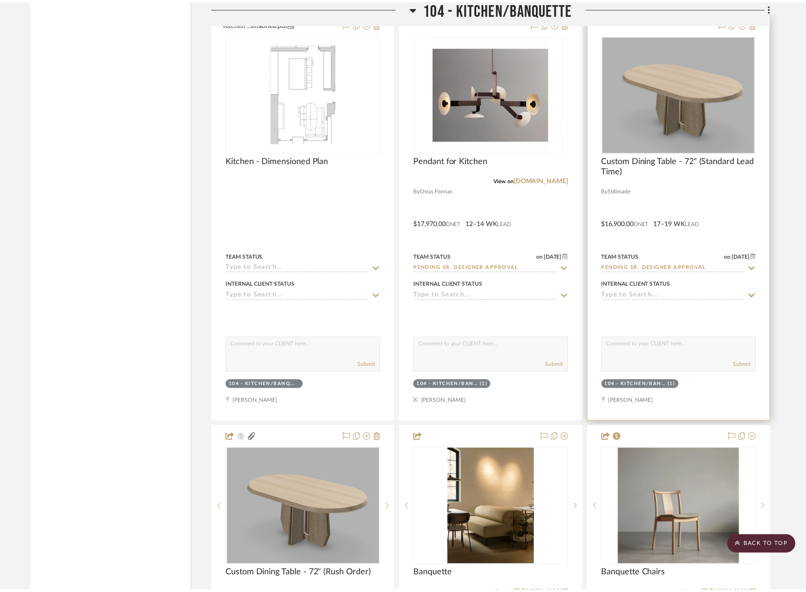
scroll to position [4324, 0]
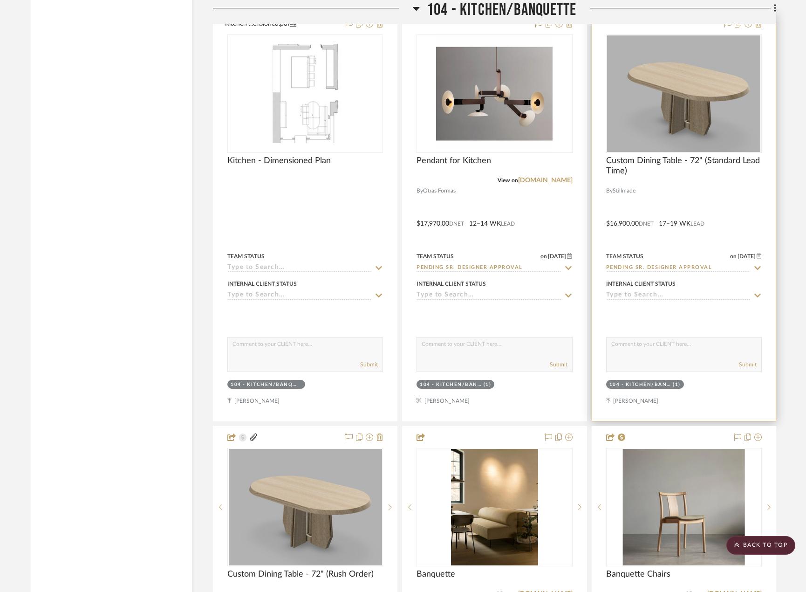
click at [672, 194] on div at bounding box center [684, 217] width 184 height 408
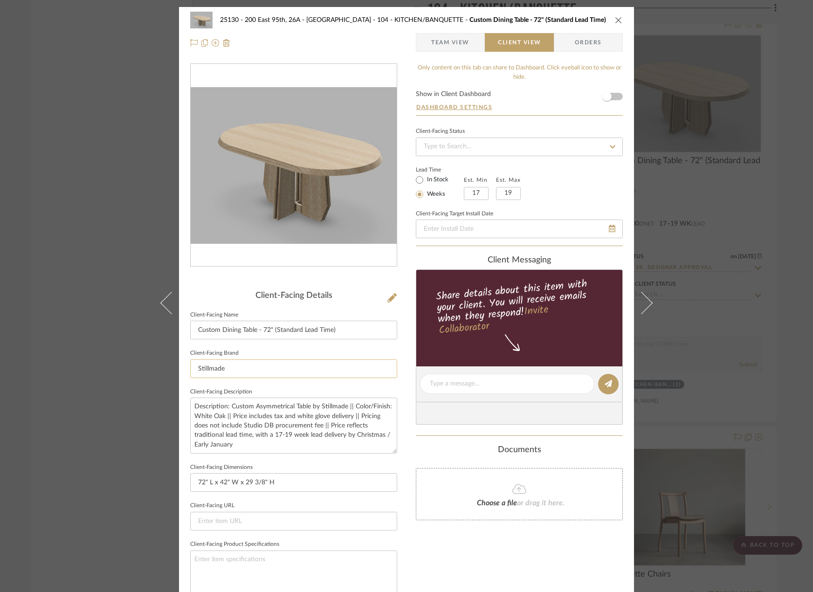
scroll to position [47, 0]
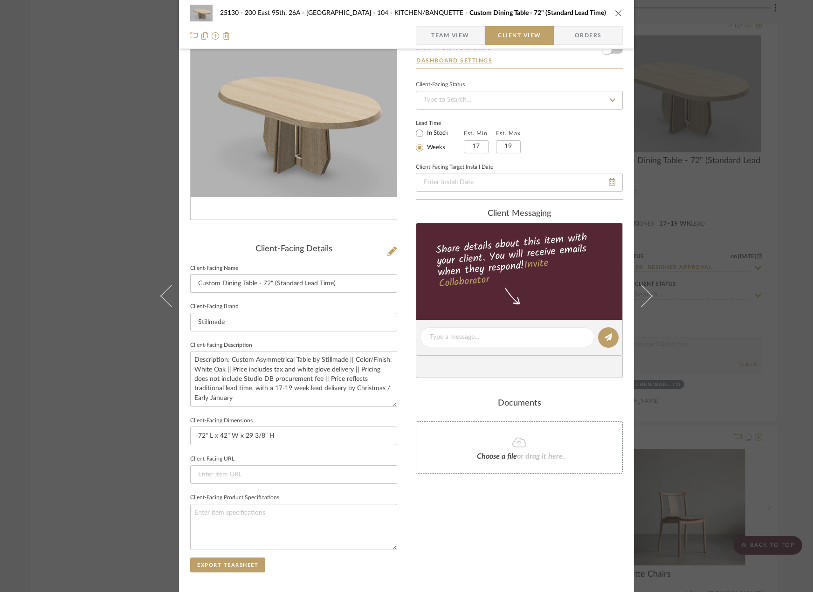
click at [741, 120] on div "25130 - 200 East 95th, 26A - Kosheleva 104 - KITCHEN/BANQUETTE Custom Dining Ta…" at bounding box center [406, 296] width 813 height 592
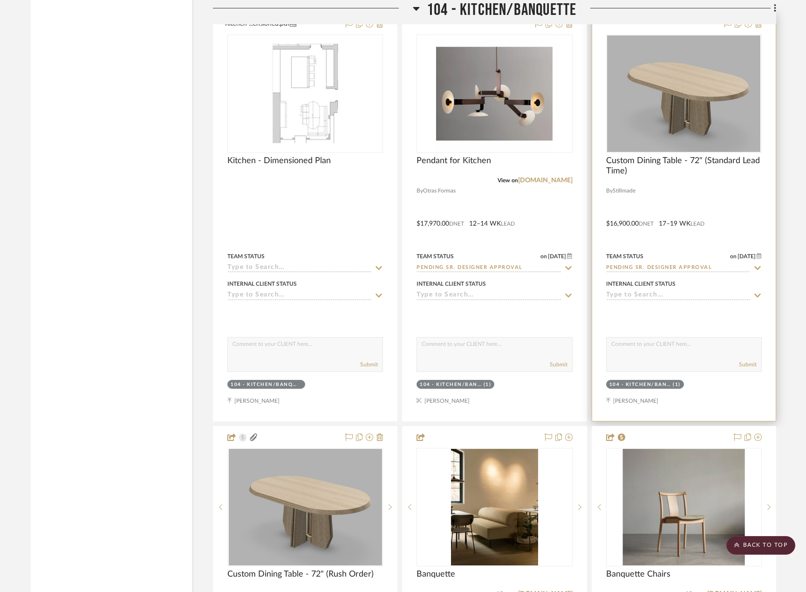
scroll to position [4557, 0]
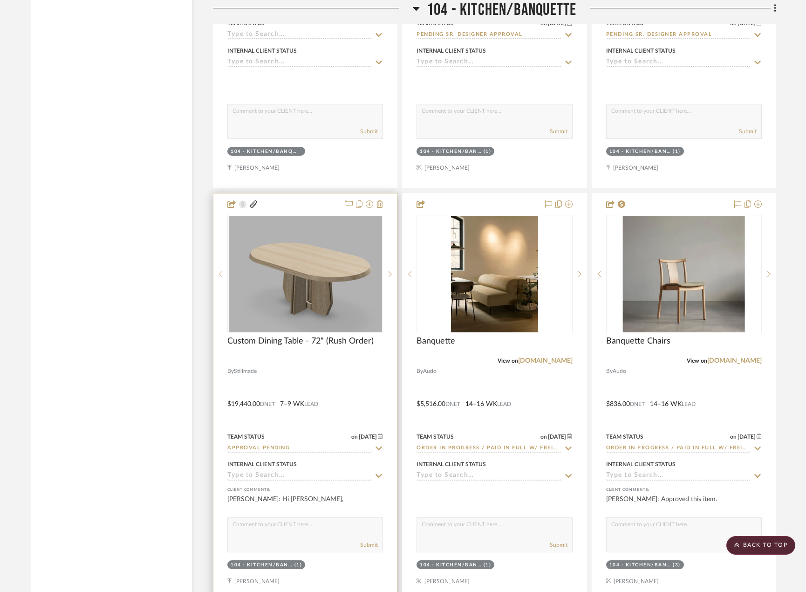
click at [357, 388] on div at bounding box center [305, 397] width 184 height 408
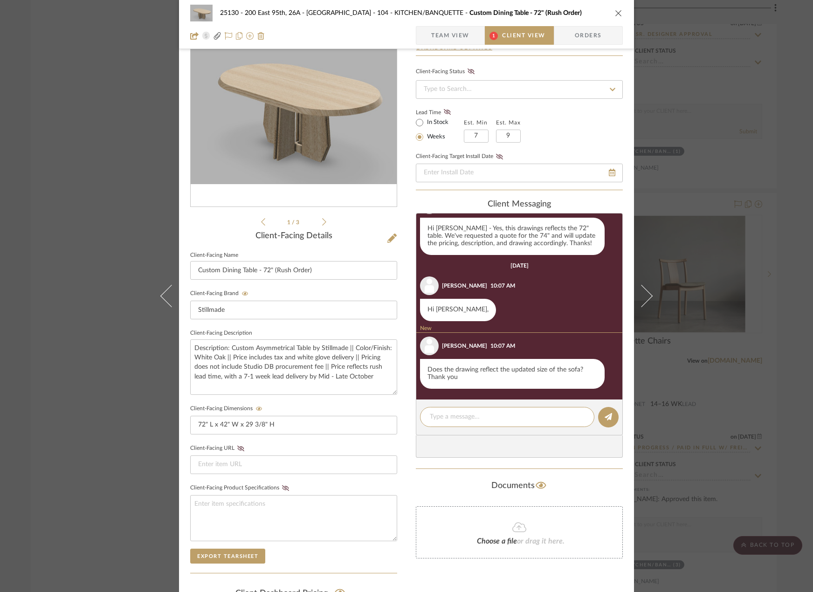
scroll to position [187, 0]
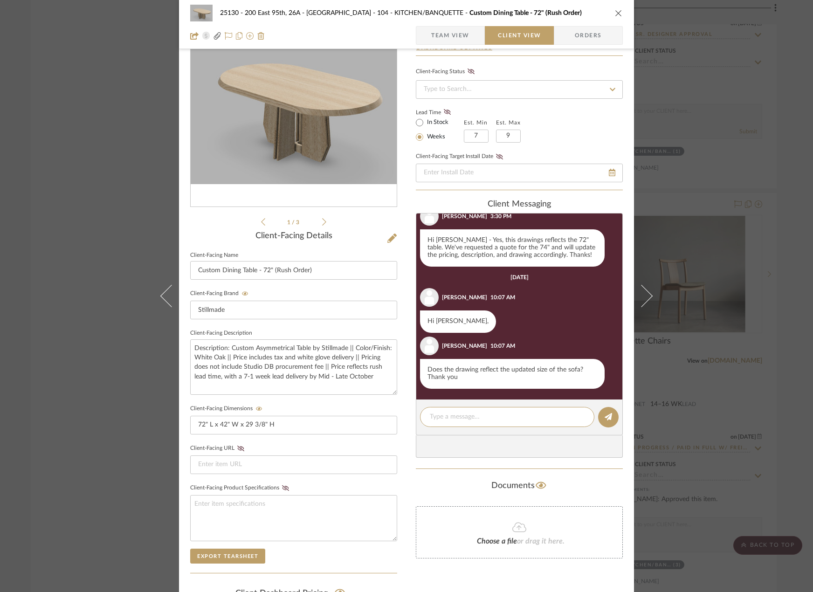
drag, startPoint x: 707, startPoint y: 367, endPoint x: 706, endPoint y: 362, distance: 4.9
click at [706, 367] on div "25130 - 200 East 95th, 26A - Kosheleva 104 - KITCHEN/BANQUETTE Custom Dining Ta…" at bounding box center [406, 296] width 813 height 592
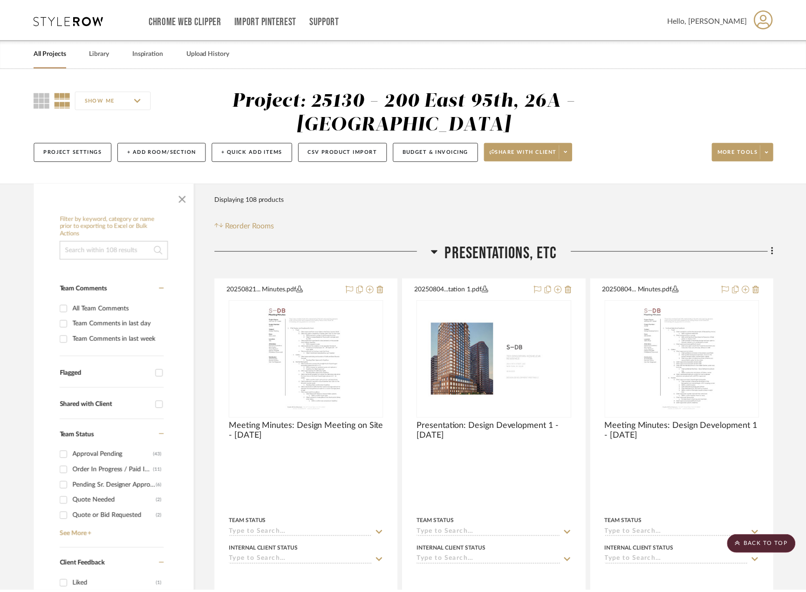
scroll to position [4557, 0]
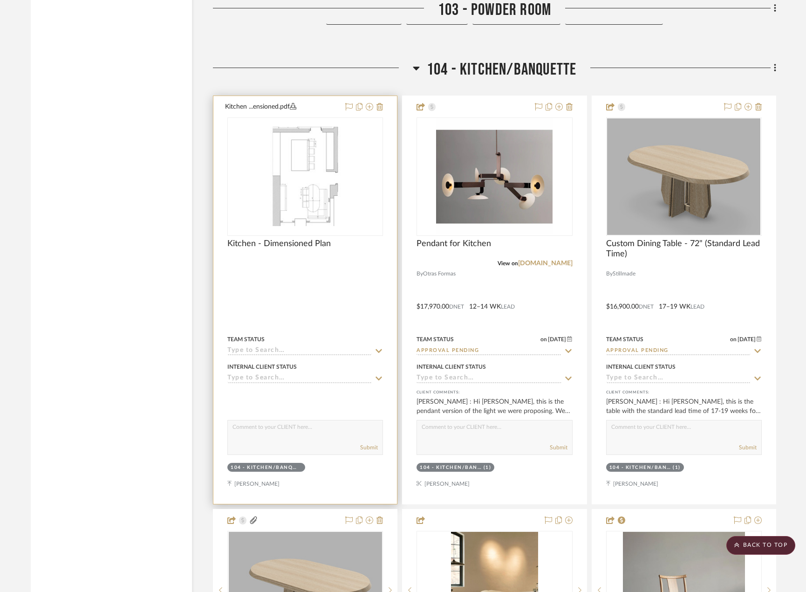
scroll to position [4567, 0]
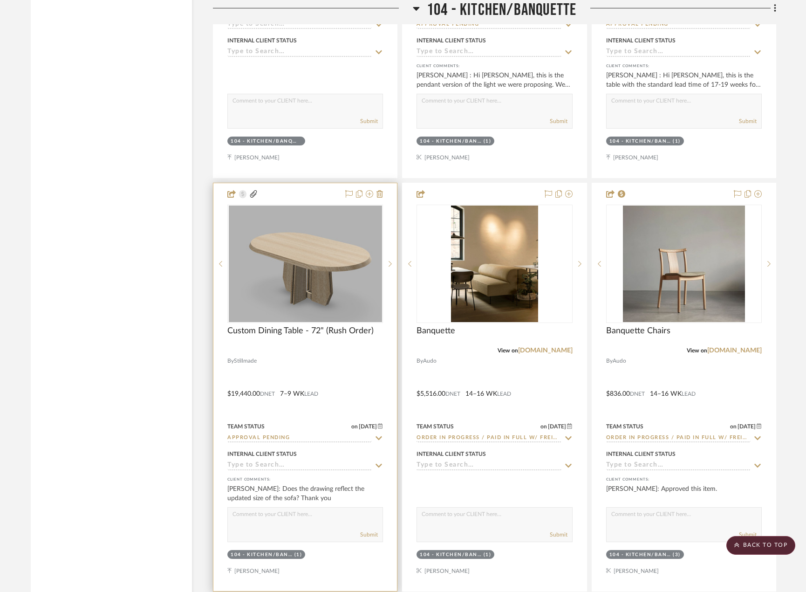
click at [365, 371] on div at bounding box center [305, 387] width 184 height 408
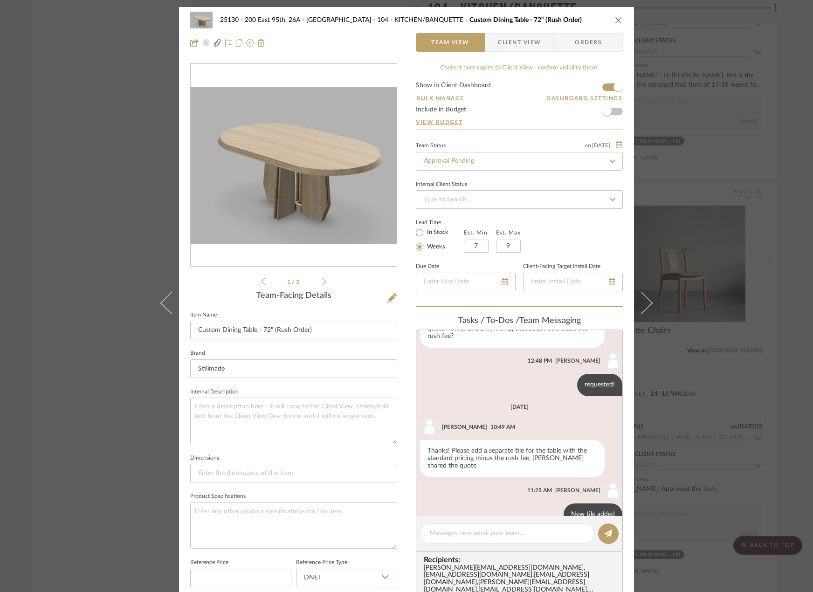
scroll to position [69, 0]
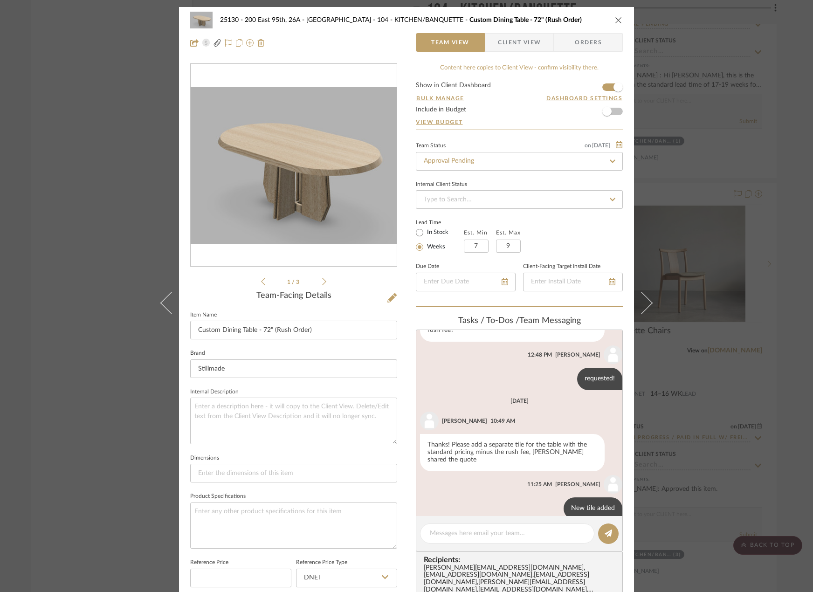
click at [322, 285] on icon at bounding box center [324, 281] width 4 height 8
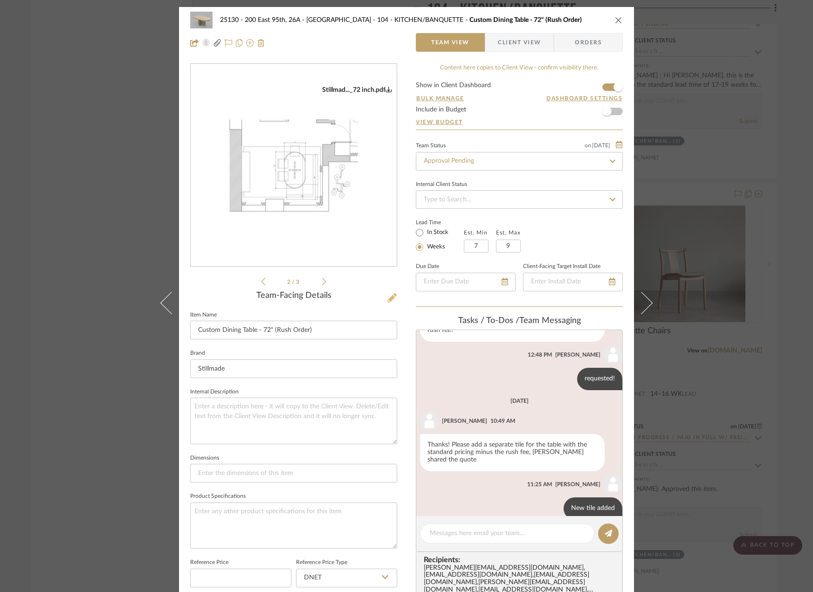
click at [389, 300] on icon at bounding box center [391, 297] width 9 height 9
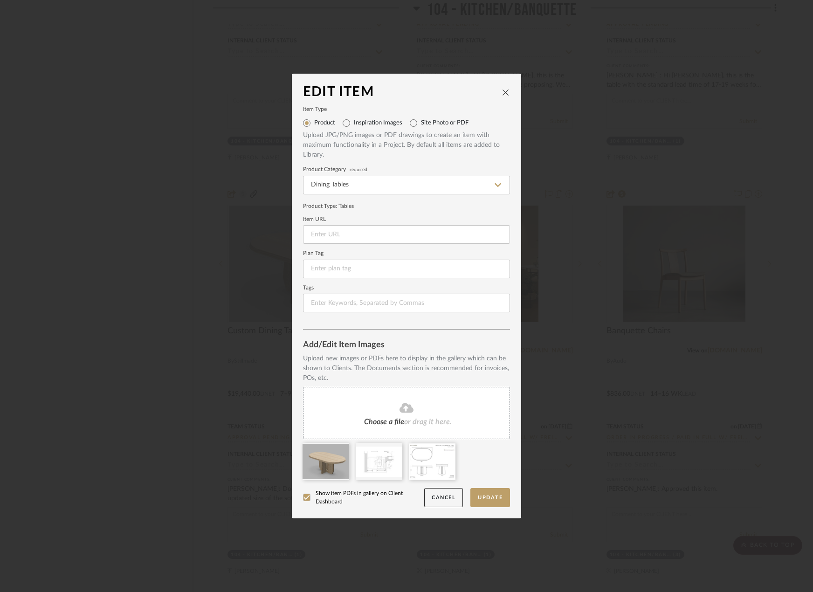
click at [398, 417] on div "Choose a file or drag it here." at bounding box center [406, 413] width 207 height 52
click at [478, 494] on button "Update" at bounding box center [490, 497] width 40 height 19
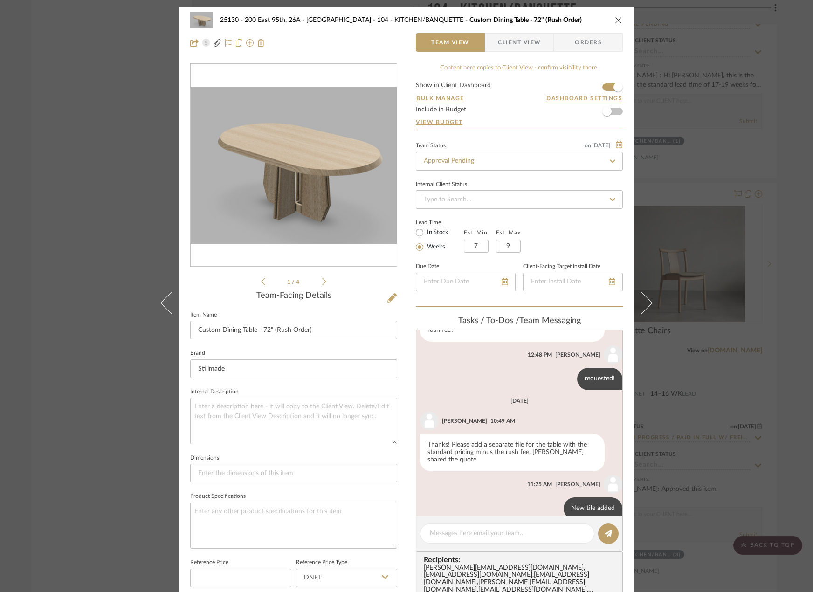
click at [322, 283] on icon at bounding box center [324, 281] width 4 height 8
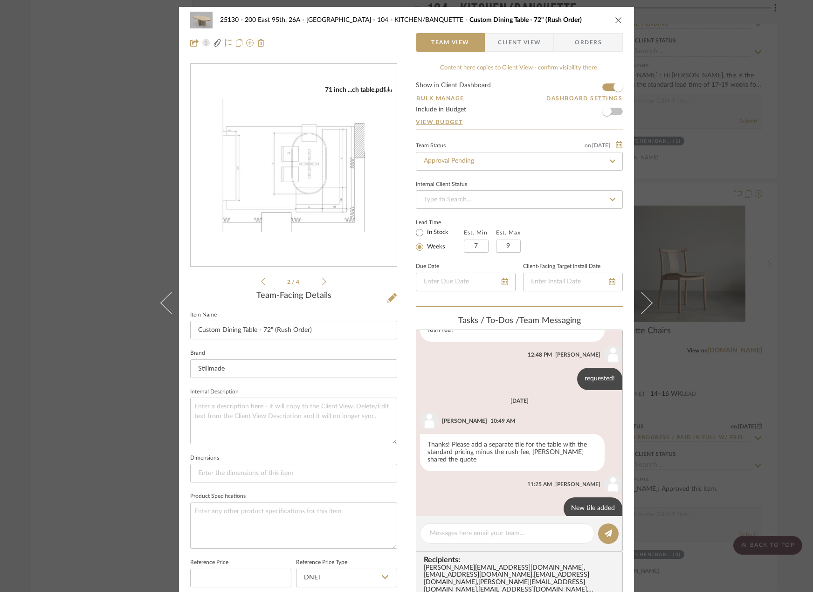
click at [323, 283] on div "Studio D...le 72x42.pdf 71 inch ...ch table.pdf Stillmad..._72 inch.pdf Studio …" at bounding box center [293, 175] width 207 height 224
click at [322, 281] on icon at bounding box center [324, 281] width 4 height 8
click at [390, 303] on button at bounding box center [392, 298] width 10 height 15
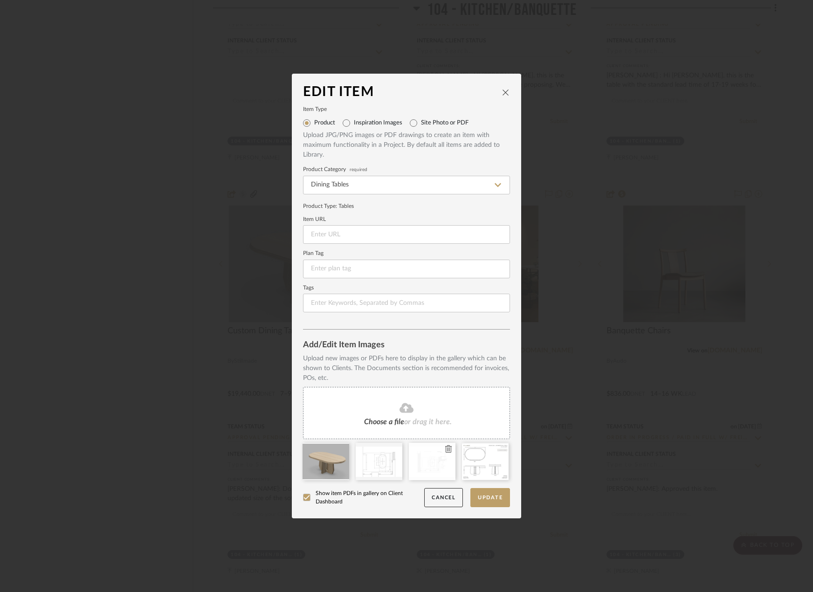
click at [424, 478] on div at bounding box center [432, 461] width 47 height 37
click at [446, 451] on icon at bounding box center [448, 448] width 7 height 7
click at [474, 492] on button "Update" at bounding box center [490, 497] width 40 height 19
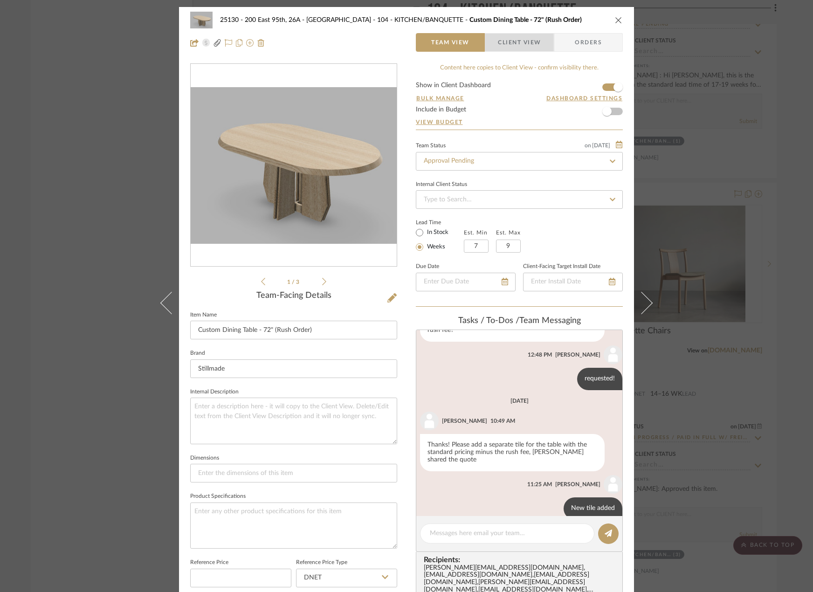
click at [501, 40] on span "Client View" at bounding box center [519, 42] width 43 height 19
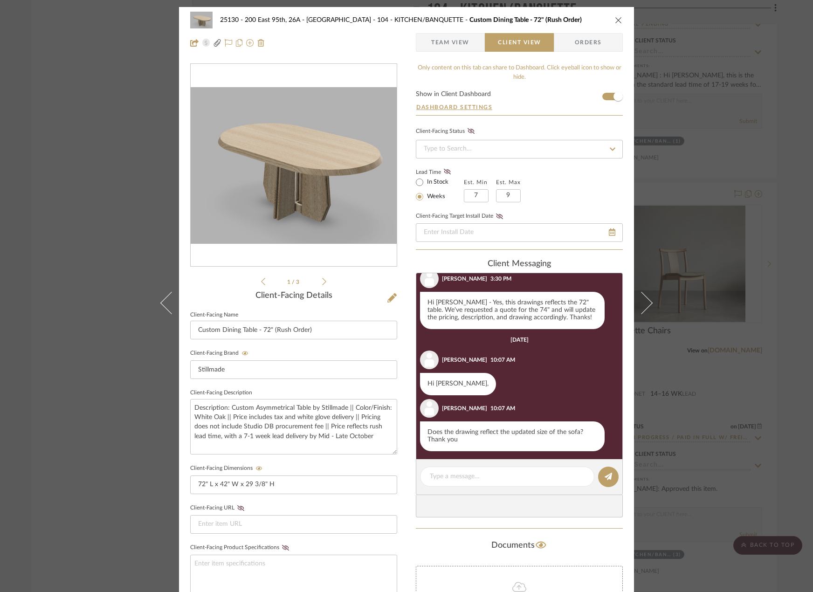
scroll to position [187, 0]
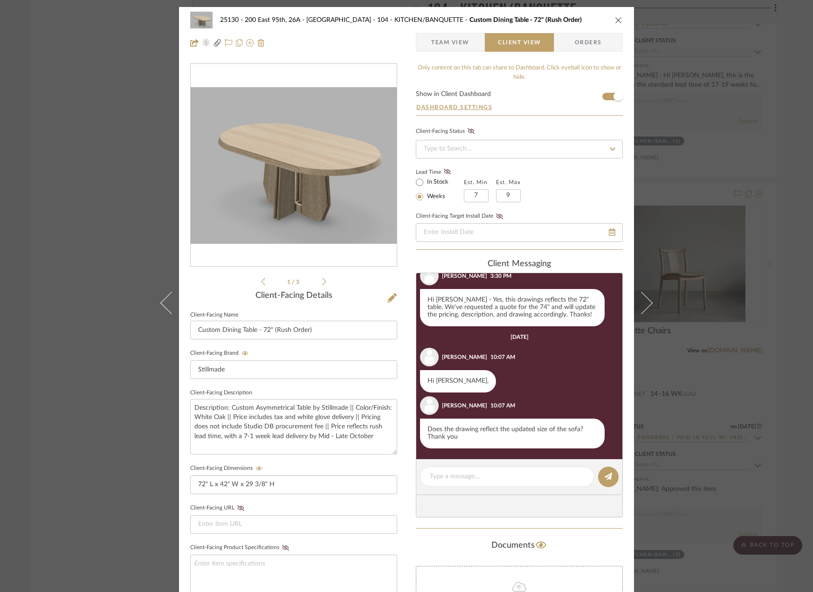
click at [318, 286] on li "1 / 3" at bounding box center [293, 281] width 57 height 11
click at [318, 281] on li "1 / 3" at bounding box center [293, 281] width 57 height 11
click at [322, 281] on icon at bounding box center [324, 281] width 4 height 8
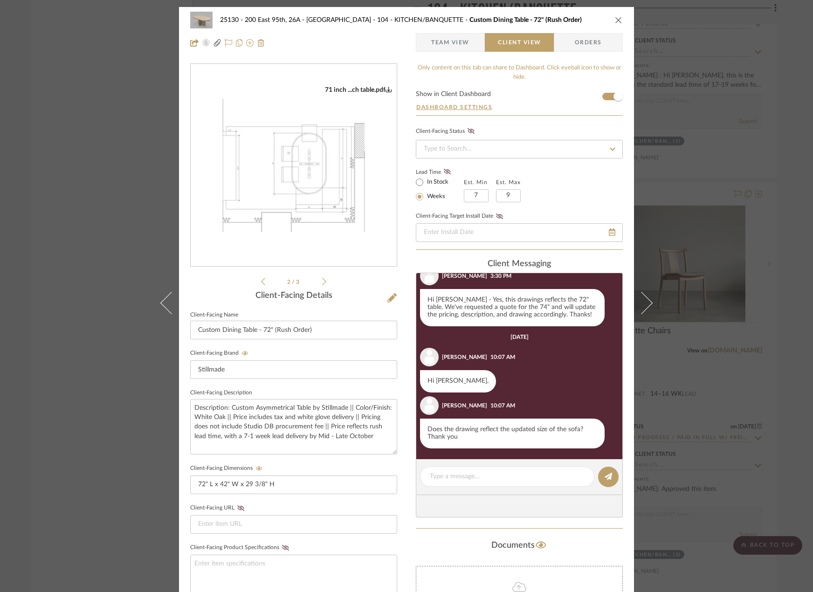
click at [697, 172] on div "25130 - 200 East 95th, 26A - Kosheleva 104 - KITCHEN/BANQUETTE Custom Dining Ta…" at bounding box center [406, 296] width 813 height 592
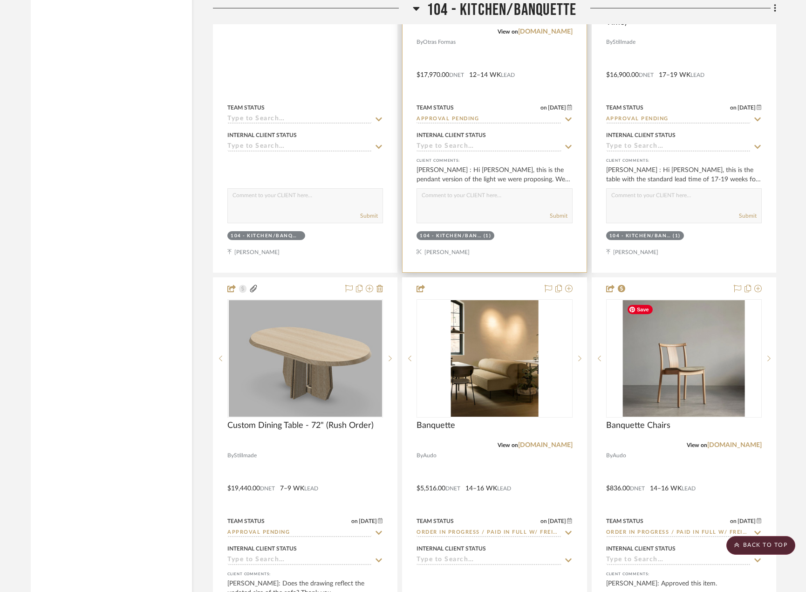
scroll to position [4287, 0]
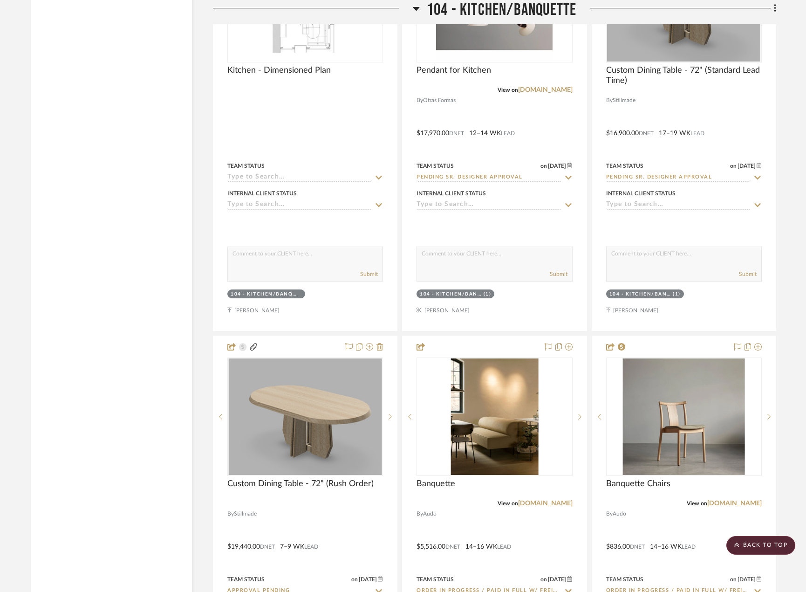
scroll to position [4277, 0]
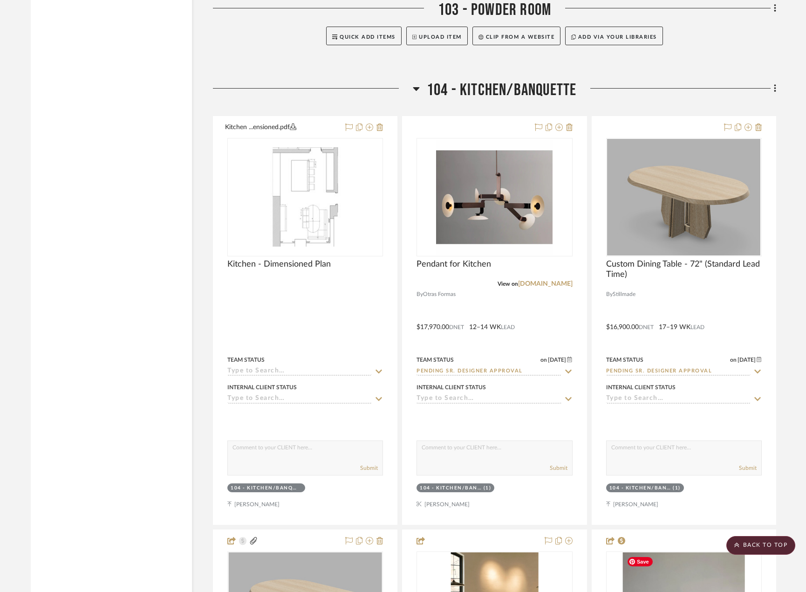
scroll to position [4184, 0]
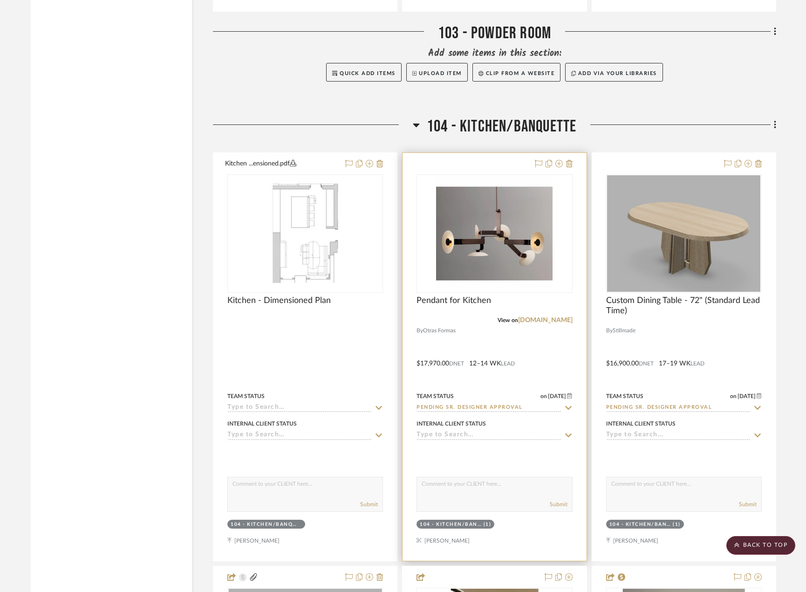
click at [467, 342] on div at bounding box center [495, 357] width 184 height 408
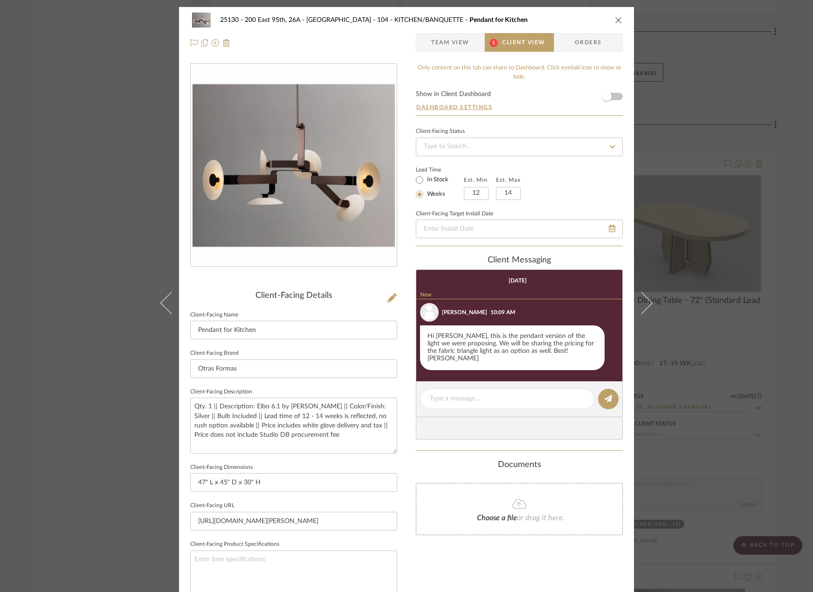
click at [426, 53] on div "25130 - 200 East 95th, 26A - Kosheleva 104 - KITCHEN/BANQUETTE Pendant for Kitc…" at bounding box center [406, 31] width 455 height 49
click at [425, 46] on span "button" at bounding box center [423, 42] width 15 height 19
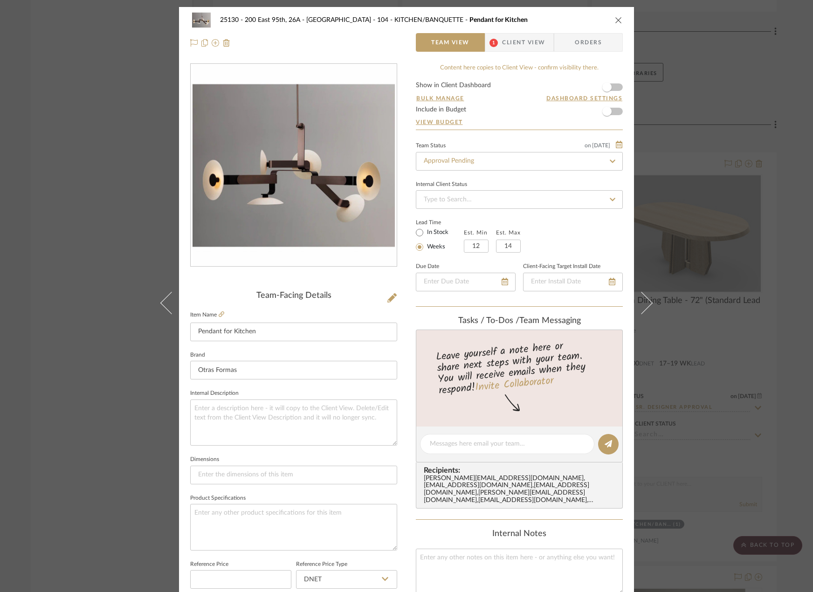
click at [512, 48] on span "Client View" at bounding box center [523, 42] width 43 height 19
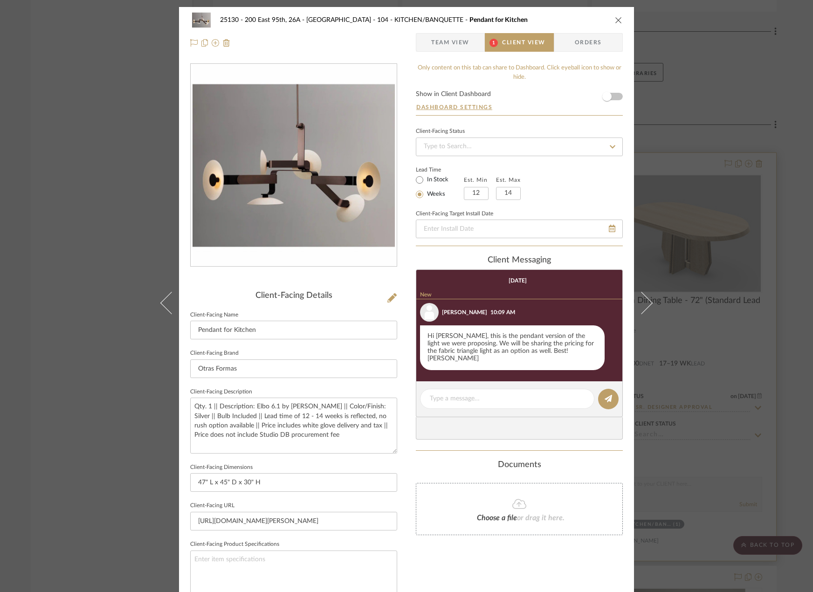
drag, startPoint x: 768, startPoint y: 309, endPoint x: 764, endPoint y: 313, distance: 5.6
click at [768, 310] on div "25130 - 200 East 95th, 26A - Kosheleva 104 - KITCHEN/BANQUETTE Pendant for Kitc…" at bounding box center [406, 296] width 813 height 592
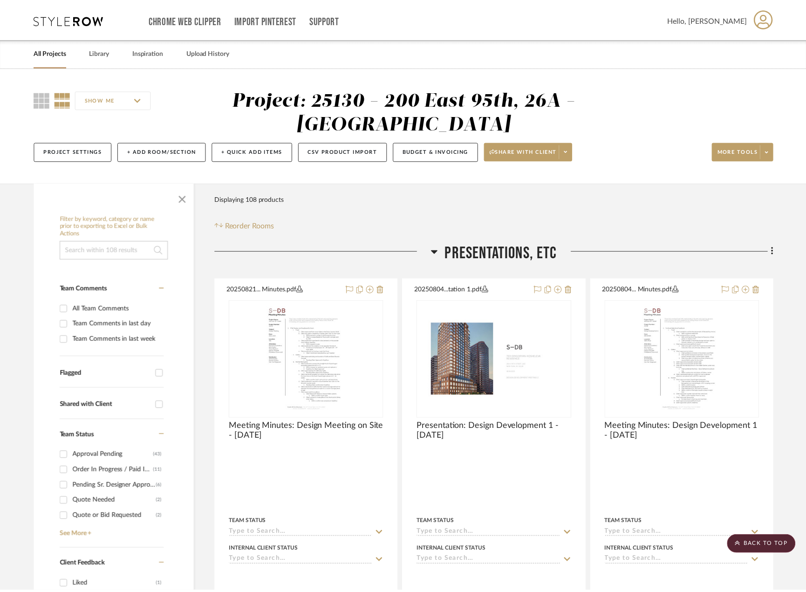
scroll to position [4184, 0]
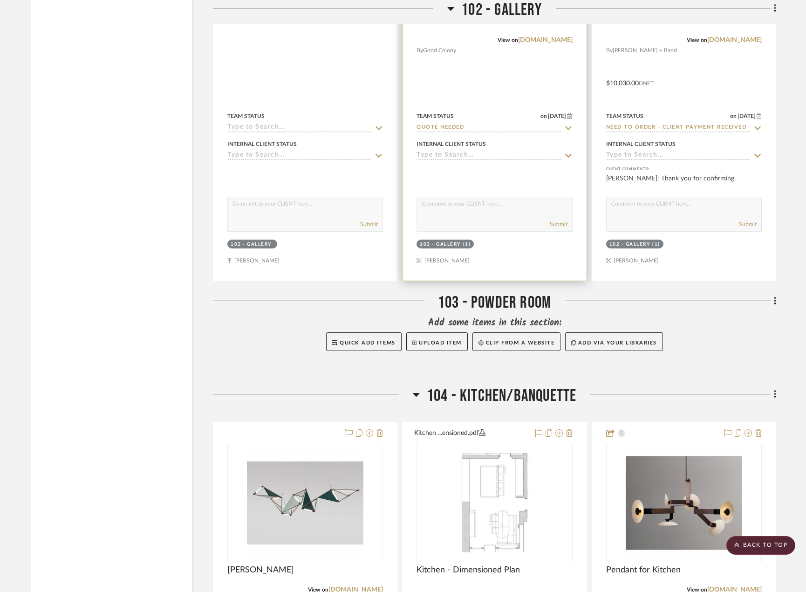
scroll to position [4241, 0]
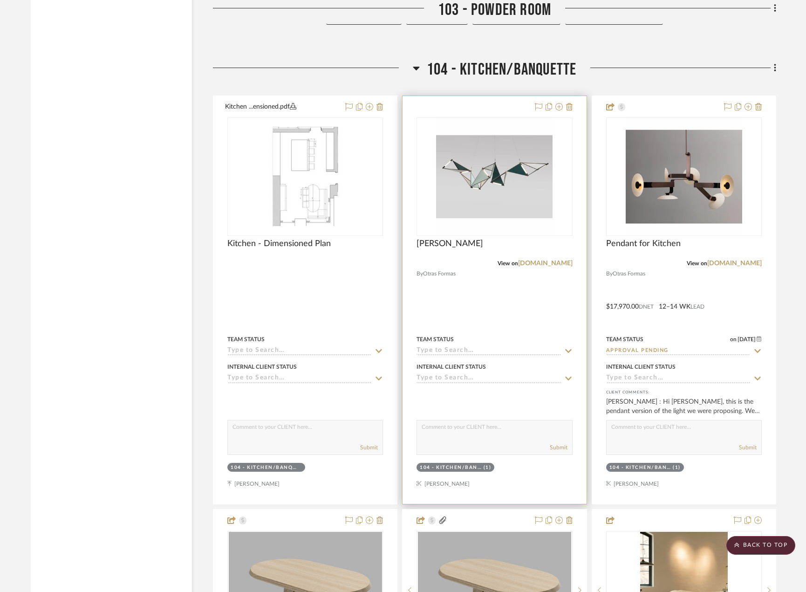
click at [559, 312] on div at bounding box center [495, 300] width 184 height 408
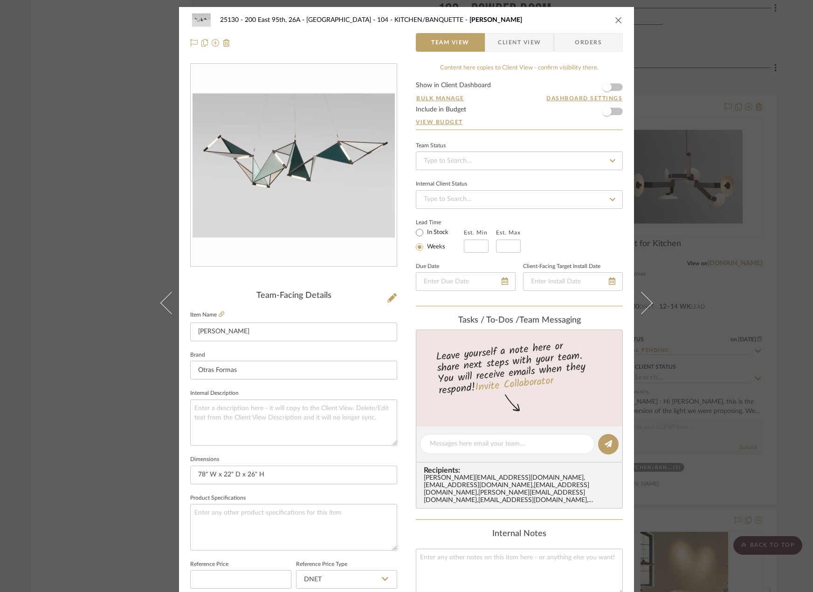
click at [513, 41] on span "Client View" at bounding box center [519, 42] width 43 height 19
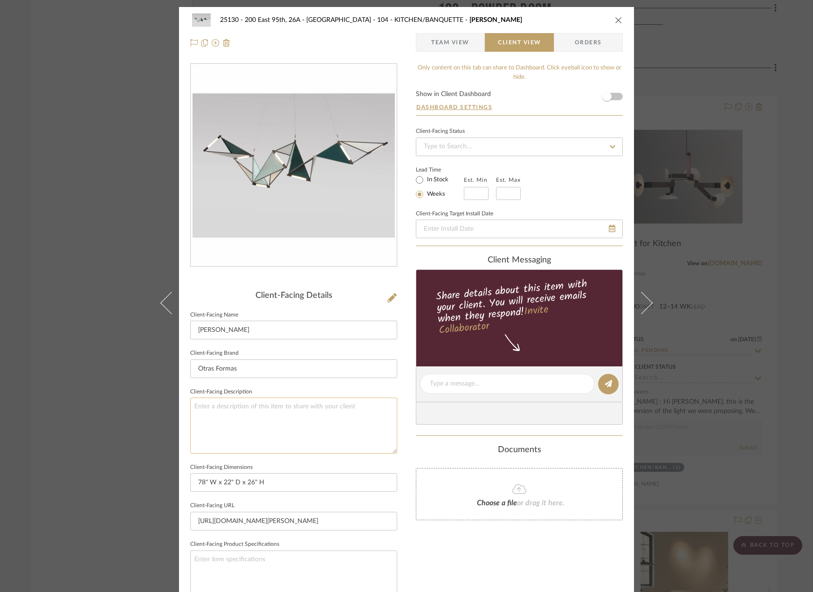
click at [287, 408] on textarea at bounding box center [293, 425] width 207 height 55
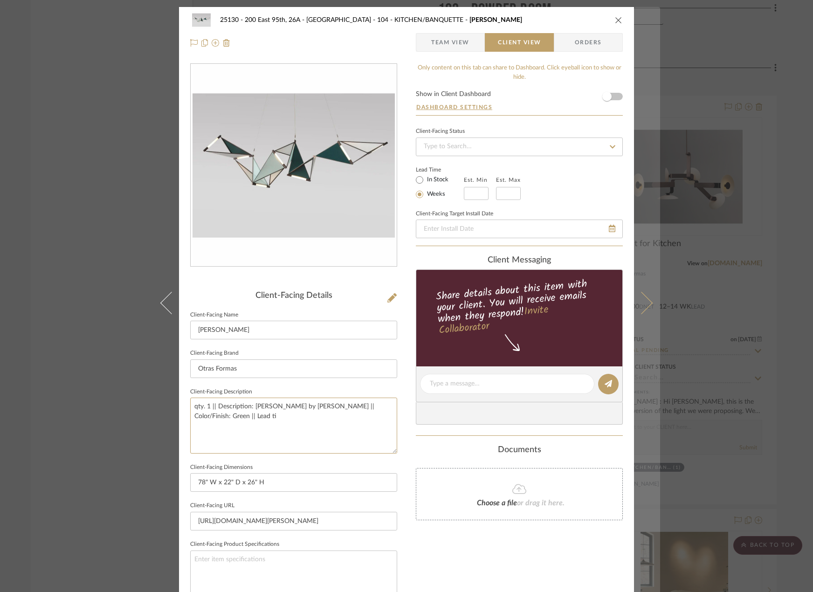
type textarea "qty. 1 || Description: [PERSON_NAME] by [PERSON_NAME] || Color/Finish: Green ||…"
click at [652, 298] on button at bounding box center [647, 303] width 26 height 592
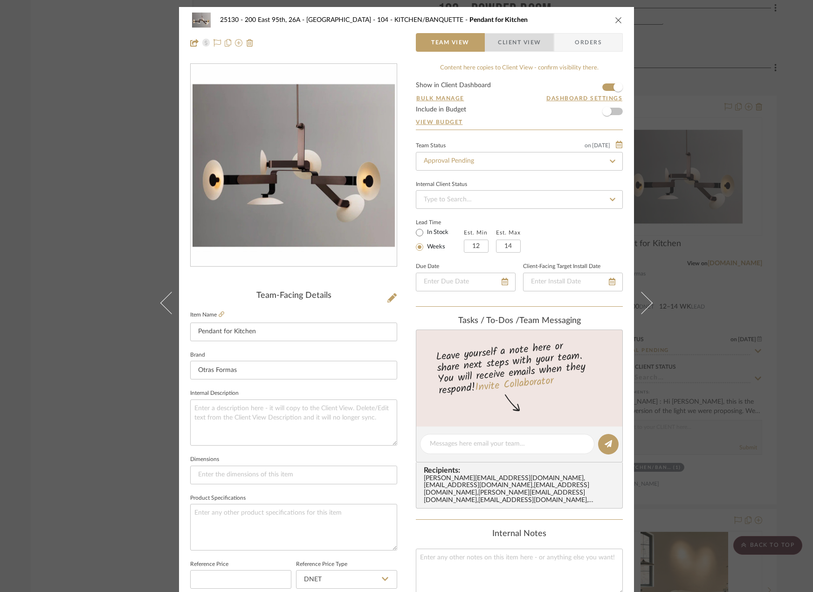
click at [502, 40] on span "Client View" at bounding box center [519, 42] width 43 height 19
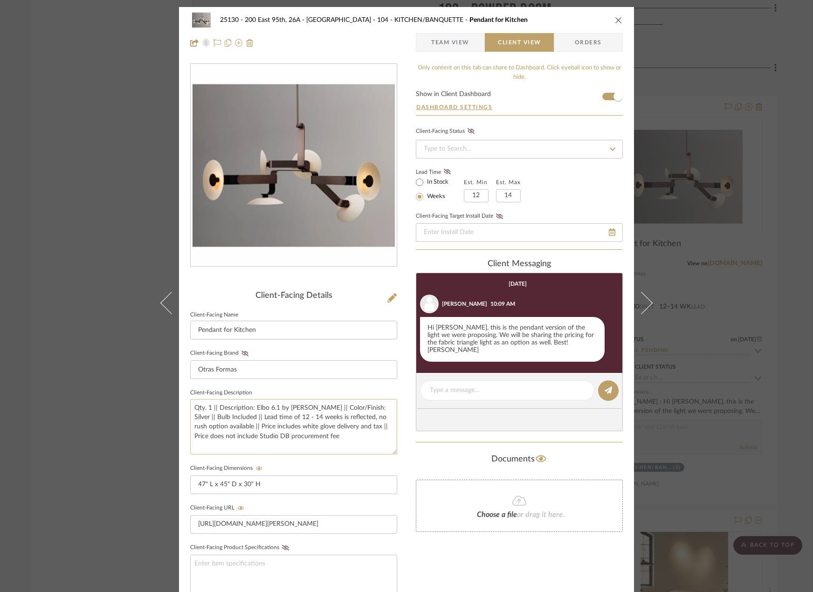
drag, startPoint x: 329, startPoint y: 437, endPoint x: 232, endPoint y: 419, distance: 99.0
click at [232, 419] on textarea "Qty. 1 || Description: Elbo 6.1 by [PERSON_NAME] || Color/Finish: Silver || Bul…" at bounding box center [293, 426] width 207 height 55
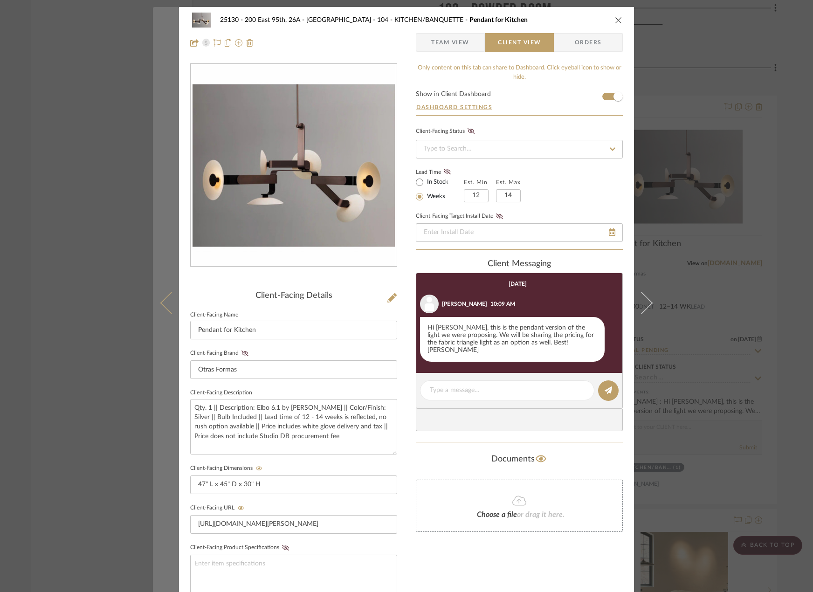
click at [160, 303] on icon at bounding box center [171, 303] width 22 height 22
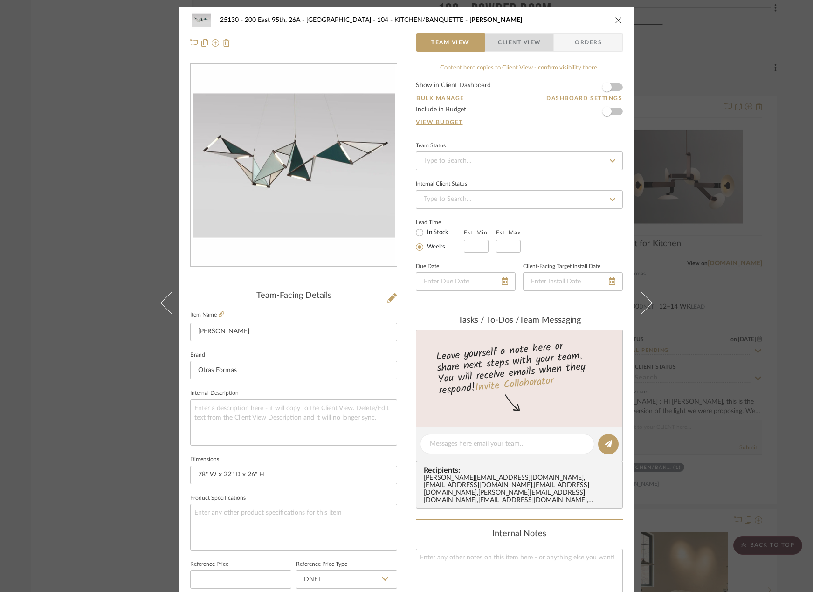
click at [525, 41] on span "Client View" at bounding box center [519, 42] width 43 height 19
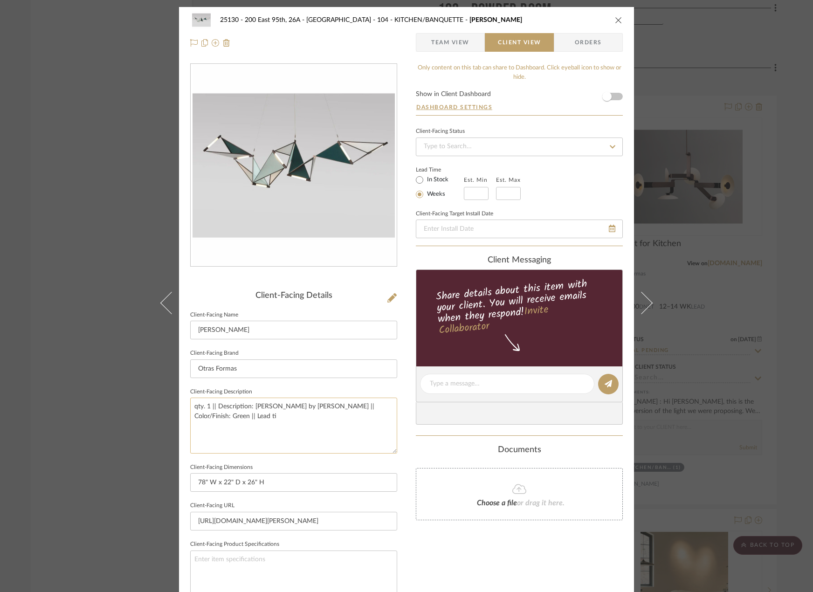
click at [295, 422] on textarea "qty. 1 || Description: [PERSON_NAME] by [PERSON_NAME] || Color/Finish: Green ||…" at bounding box center [293, 425] width 207 height 55
drag, startPoint x: 241, startPoint y: 420, endPoint x: 216, endPoint y: 423, distance: 25.3
click at [216, 423] on textarea "qty. 1 || Description: [PERSON_NAME] by [PERSON_NAME] || Color/Finish: Green ||…" at bounding box center [293, 425] width 207 height 55
paste textarea "|| Lead time of 12 - 14 weeks is reflected, no rush option available || Price i…"
click at [216, 419] on textarea "qty. 1 || Description: [PERSON_NAME] by [PERSON_NAME] || Color/Finish: Green ||…" at bounding box center [293, 425] width 207 height 55
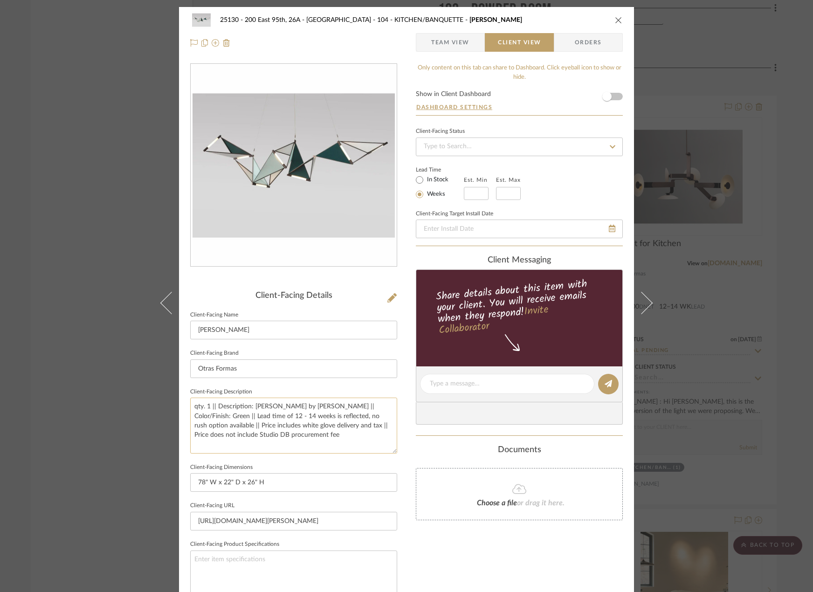
click at [274, 426] on textarea "qty. 1 || Description: [PERSON_NAME] by [PERSON_NAME] || Color/Finish: Green ||…" at bounding box center [293, 425] width 207 height 55
click at [300, 411] on textarea "qty. 1 || Description: [PERSON_NAME] by [PERSON_NAME] || Color/Finish: Green ||…" at bounding box center [293, 425] width 207 height 55
click at [272, 418] on textarea "qty. 1 || Description: [PERSON_NAME] by [PERSON_NAME] || Color/Finish: Green ||…" at bounding box center [293, 425] width 207 height 55
click at [310, 450] on textarea "qty. 1 || Description: [PERSON_NAME] by [PERSON_NAME] || Color/Finish: Green ||…" at bounding box center [293, 425] width 207 height 55
type textarea "qty. 1 || Description: [PERSON_NAME] by [PERSON_NAME] || Color/Finish: Green ||…"
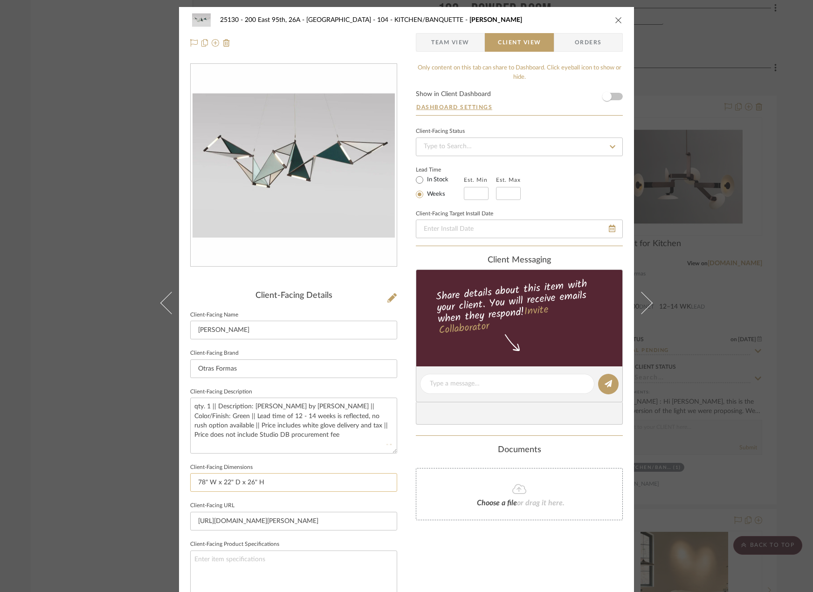
click at [291, 482] on input "78" W x 22" D x 26" H" at bounding box center [293, 482] width 207 height 19
click at [354, 435] on textarea "qty. 1 || Description: [PERSON_NAME] by [PERSON_NAME] || Color/Finish: Green ||…" at bounding box center [293, 425] width 207 height 55
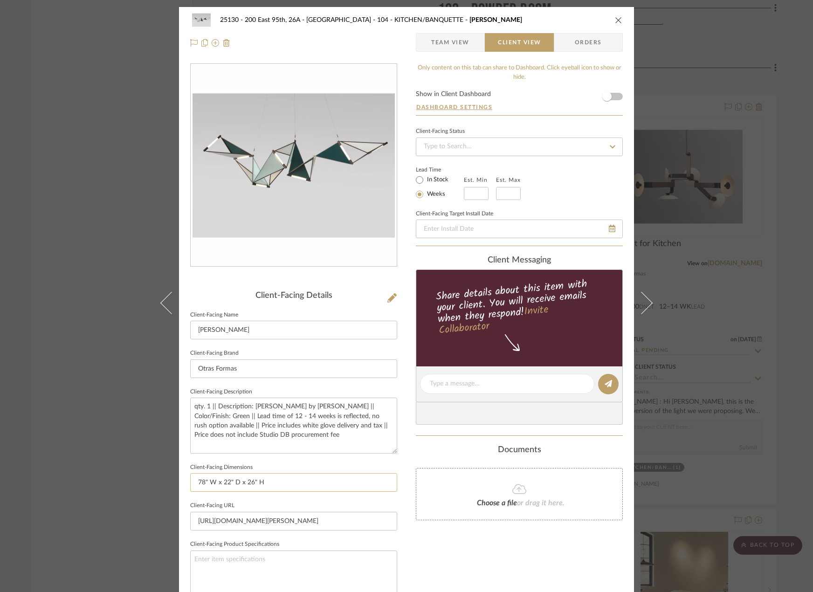
click at [295, 478] on input "78" W x 22" D x 26" H" at bounding box center [293, 482] width 207 height 19
click at [308, 427] on textarea "qty. 1 || Description: [PERSON_NAME] by [PERSON_NAME] || Color/Finish: Green ||…" at bounding box center [293, 425] width 207 height 55
click at [722, 439] on div "25130 - 200 East 95th, 26A - Kosheleva 104 - KITCHEN/BANQUETTE Kite Chandelier …" at bounding box center [406, 296] width 813 height 592
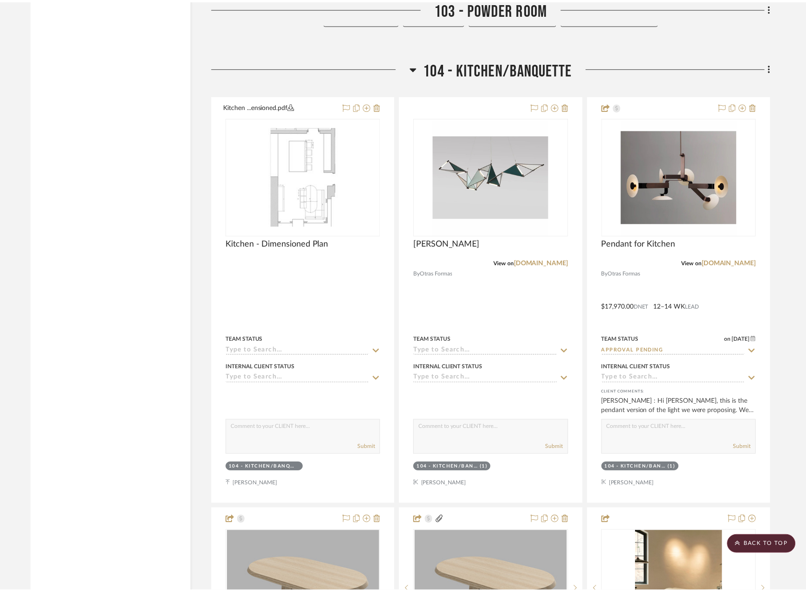
scroll to position [4241, 0]
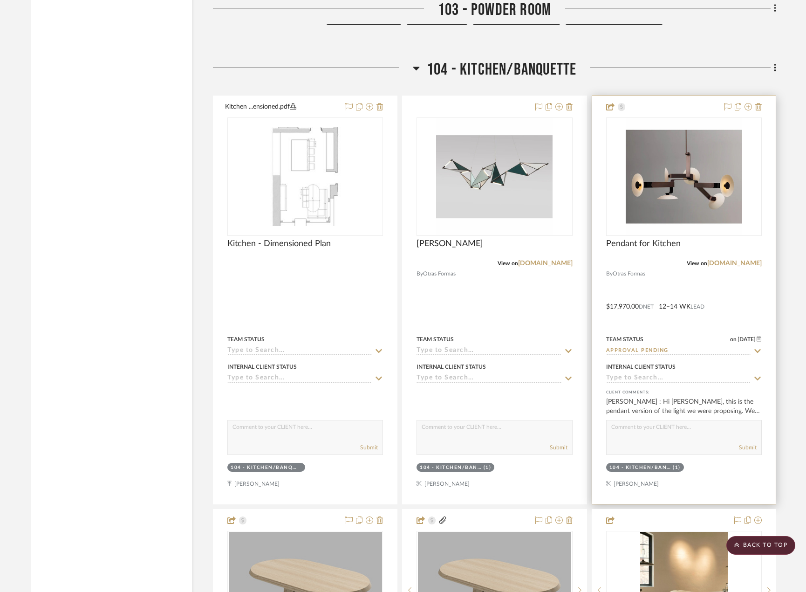
click at [706, 324] on div at bounding box center [684, 300] width 184 height 408
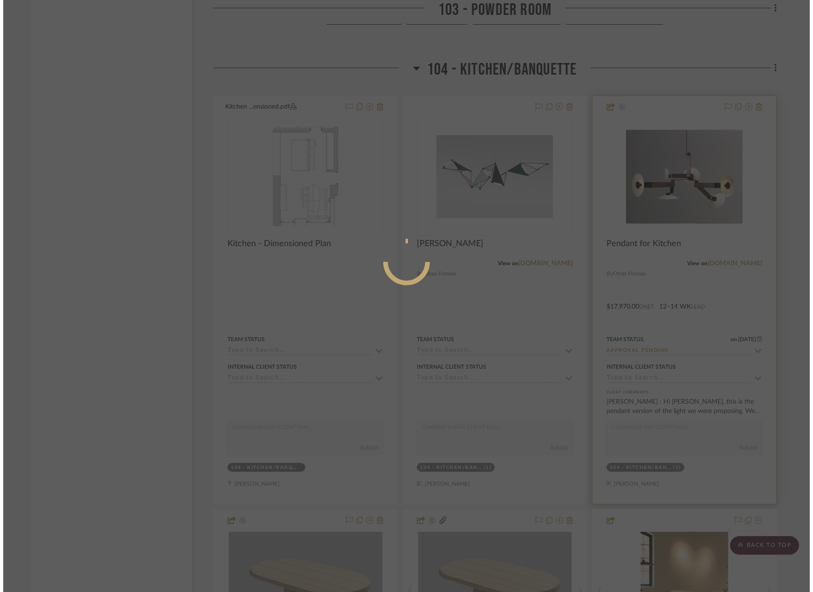
scroll to position [0, 0]
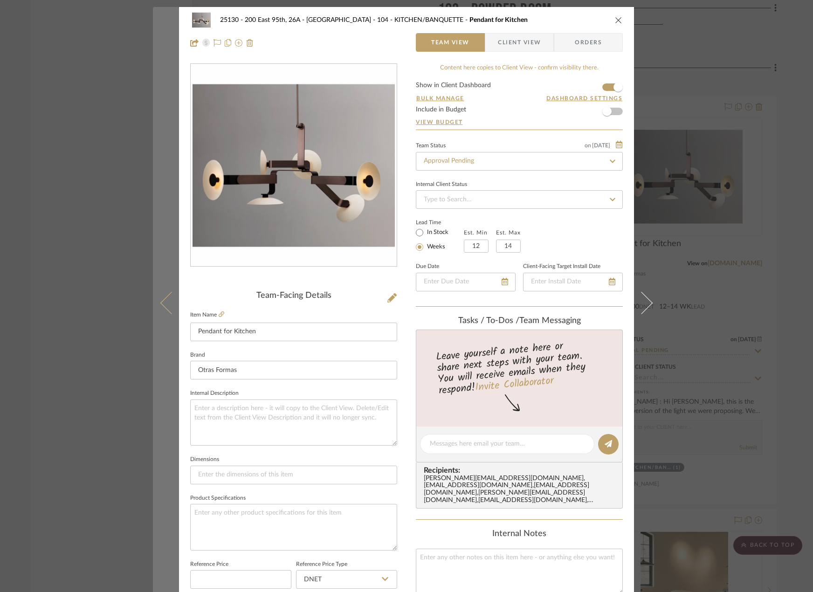
click at [156, 291] on button at bounding box center [166, 303] width 26 height 592
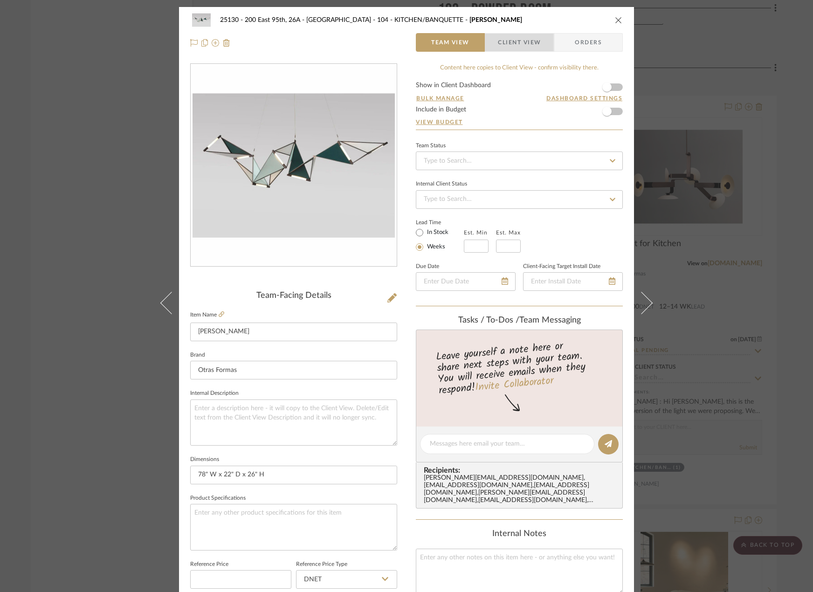
click at [511, 47] on span "Client View" at bounding box center [519, 42] width 43 height 19
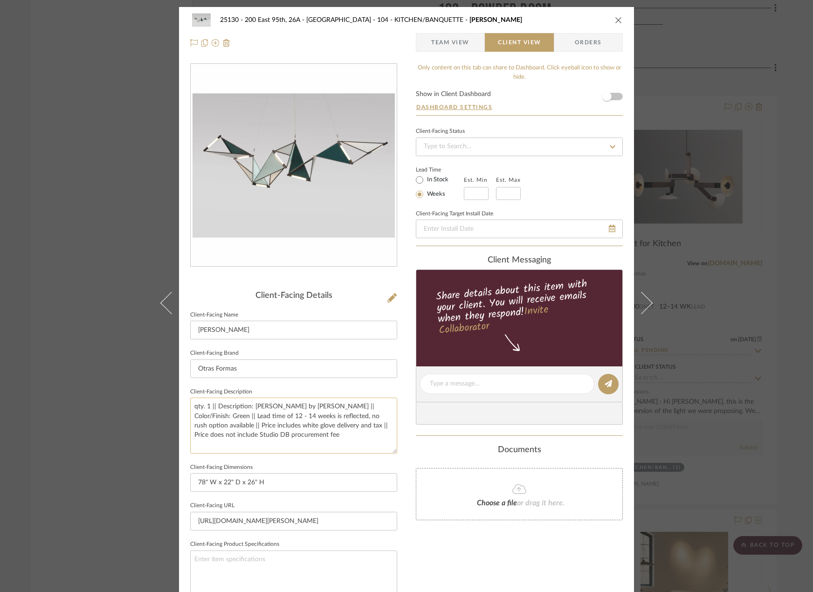
drag, startPoint x: 202, startPoint y: 406, endPoint x: 192, endPoint y: 406, distance: 10.7
click at [192, 406] on textarea "qty. 1 || Description: [PERSON_NAME] by [PERSON_NAME] || Color/Finish: Green ||…" at bounding box center [293, 425] width 207 height 55
click at [255, 411] on textarea "Qty. 1 || Description: [PERSON_NAME] by [PERSON_NAME] || Color/Finish: Green ||…" at bounding box center [293, 425] width 207 height 55
click at [287, 422] on textarea "Qty. 1 || Description: [PERSON_NAME] by [PERSON_NAME] || Color/Finish: Green ||…" at bounding box center [293, 425] width 207 height 55
click at [286, 422] on textarea "Qty. 1 || Description: [PERSON_NAME] by [PERSON_NAME] || Color/Finish: Green ||…" at bounding box center [293, 425] width 207 height 55
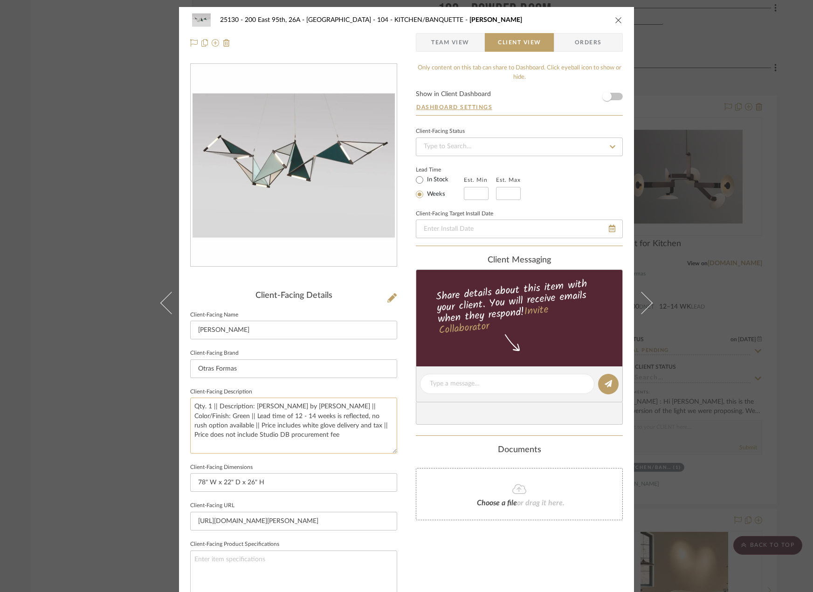
click at [286, 421] on textarea "Qty. 1 || Description: [PERSON_NAME] by [PERSON_NAME] || Color/Finish: Green ||…" at bounding box center [293, 425] width 207 height 55
click at [331, 436] on textarea "Qty. 1 || Description: [PERSON_NAME] by [PERSON_NAME] || Color/Finish: Green ||…" at bounding box center [293, 425] width 207 height 55
click at [315, 439] on textarea "Qty. 1 || Description: [PERSON_NAME] by [PERSON_NAME] || Color/Finish: Green ||…" at bounding box center [293, 425] width 207 height 55
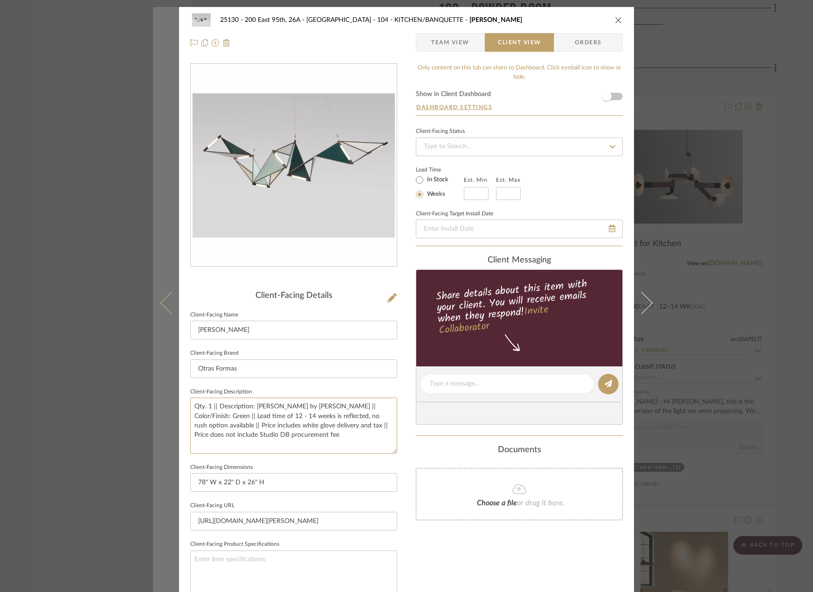
drag, startPoint x: 310, startPoint y: 436, endPoint x: 175, endPoint y: 427, distance: 135.5
click at [174, 427] on mat-dialog-content "25130 - 200 East 95th, 26A - Kosheleva 104 - KITCHEN/BANQUETTE Kite Chandelier …" at bounding box center [406, 387] width 507 height 761
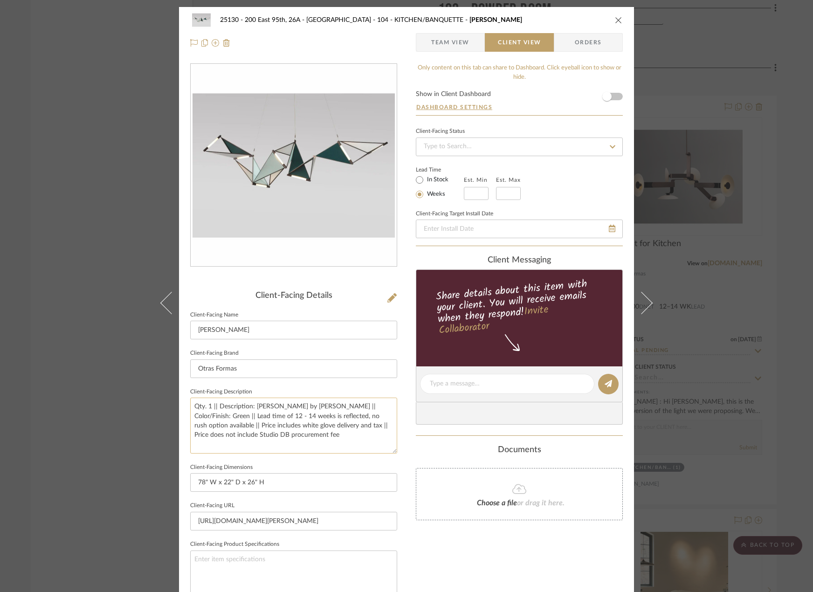
click at [343, 428] on textarea "Qty. 1 || Description: [PERSON_NAME] by [PERSON_NAME] || Color/Finish: Green ||…" at bounding box center [293, 425] width 207 height 55
click at [343, 425] on textarea "Qty. 1 || Description: [PERSON_NAME] by [PERSON_NAME] || Color/Finish: Green ||…" at bounding box center [293, 425] width 207 height 55
drag, startPoint x: 343, startPoint y: 427, endPoint x: 264, endPoint y: 429, distance: 79.7
click at [264, 429] on textarea "Qty. 1 || Description: [PERSON_NAME] by [PERSON_NAME] || Color/Finish: Green ||…" at bounding box center [293, 425] width 207 height 55
drag, startPoint x: 253, startPoint y: 416, endPoint x: 266, endPoint y: 428, distance: 17.8
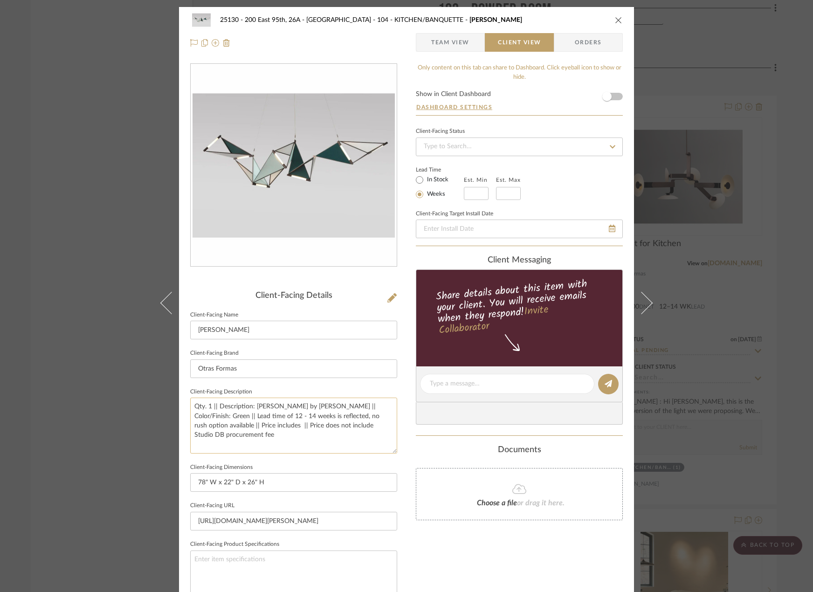
click at [266, 428] on textarea "Qty. 1 || Description: [PERSON_NAME] by [PERSON_NAME] || Color/Finish: Green ||…" at bounding box center [293, 425] width 207 height 55
click at [377, 412] on textarea "Qty. 1 || Description: [PERSON_NAME] by [PERSON_NAME] || Color/Finish: Green ||…" at bounding box center [293, 425] width 207 height 55
type textarea "Qty. 1 || Description: [PERSON_NAME] by [PERSON_NAME] || Color/Finish: Green ||…"
click at [425, 479] on div "Choose a file or drag it here." at bounding box center [519, 494] width 207 height 52
click at [467, 43] on span "Team View" at bounding box center [450, 42] width 68 height 19
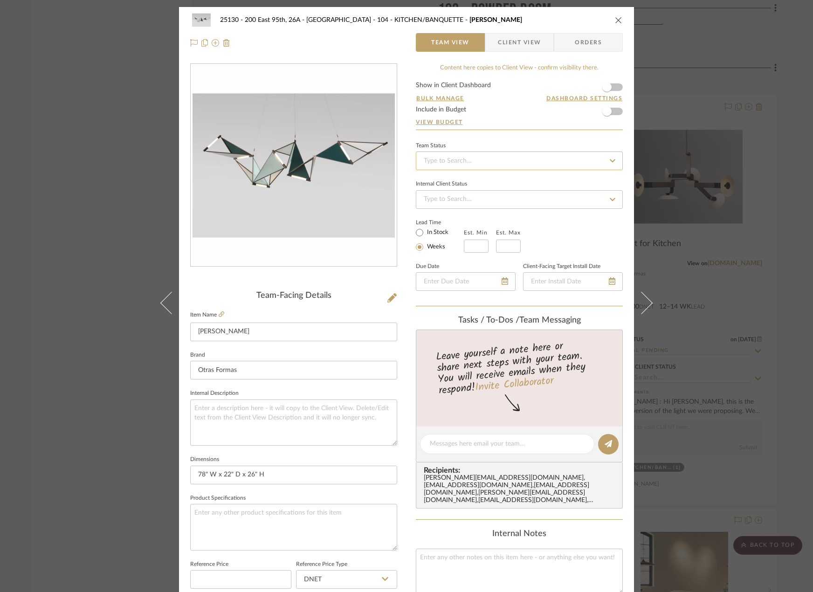
click at [501, 158] on input at bounding box center [519, 160] width 207 height 19
type input "quo"
click at [502, 213] on div "Quote or Bid Requested" at bounding box center [516, 210] width 206 height 24
type input "[DATE]"
type input "Quote or Bid Requested"
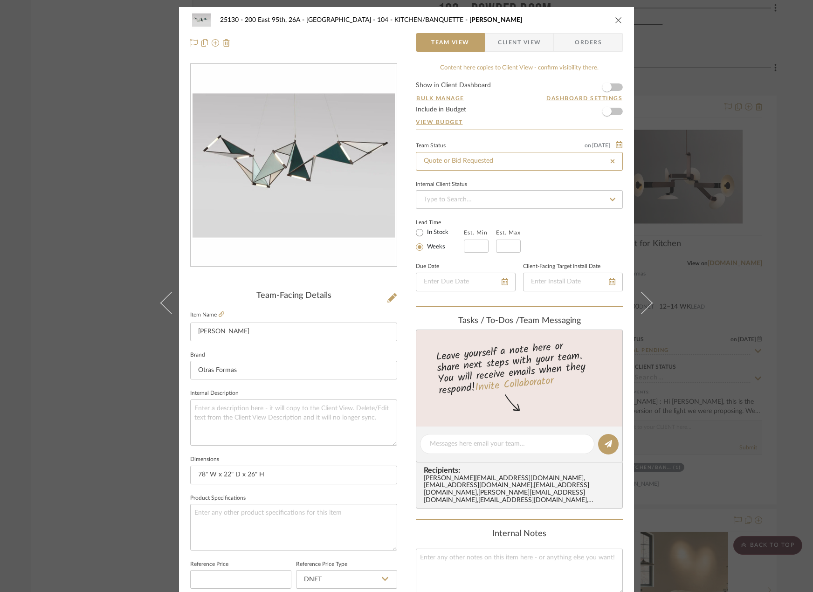
type input "[DATE]"
type input "Quote or Bid Requested"
click at [713, 123] on div "25130 - 200 East 95th, 26A - Kosheleva 104 - KITCHEN/BANQUETTE Kite Chandelier …" at bounding box center [406, 296] width 813 height 592
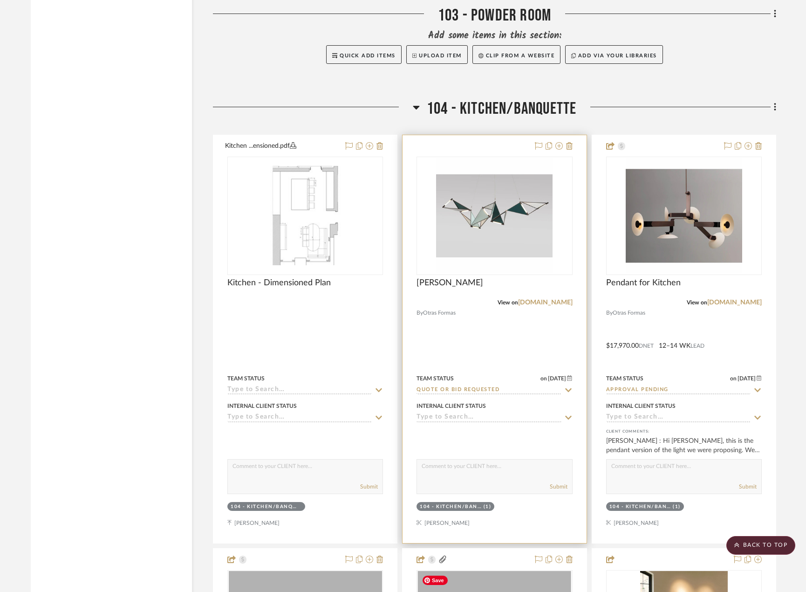
scroll to position [4194, 0]
